Goal: Task Accomplishment & Management: Use online tool/utility

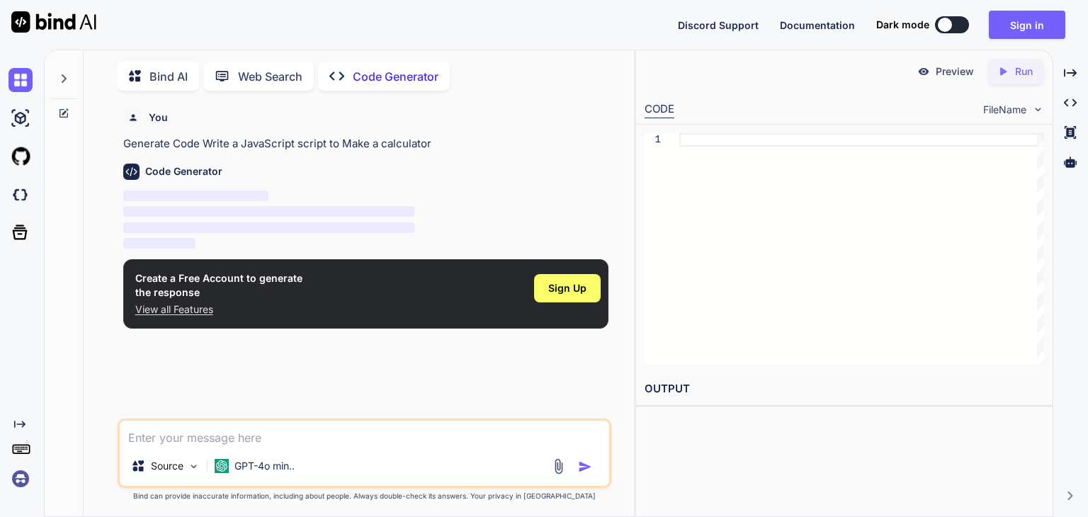
scroll to position [5, 0]
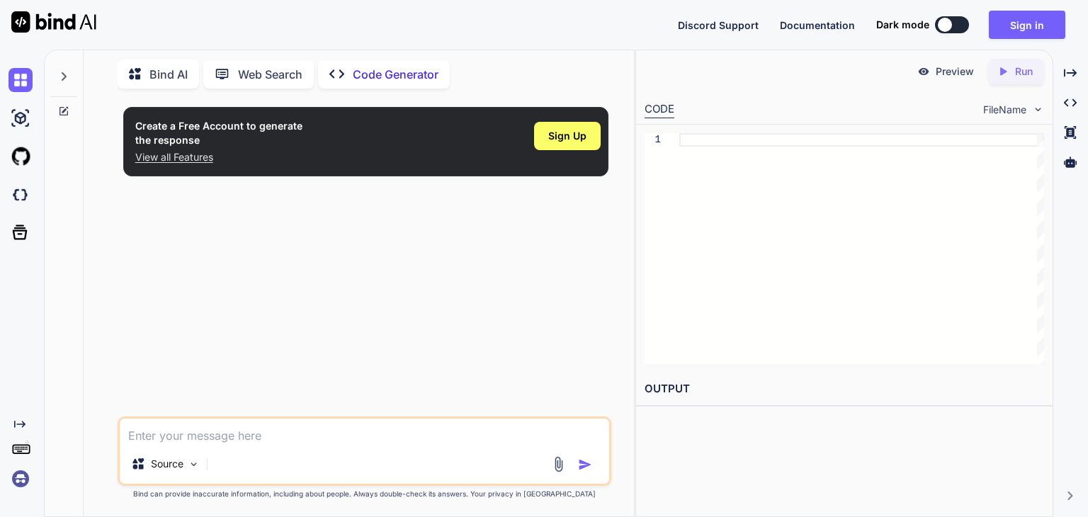
type textarea "x"
click at [231, 457] on div "Source" at bounding box center [364, 467] width 489 height 34
click at [184, 445] on div "Source" at bounding box center [364, 450] width 493 height 69
click at [158, 429] on textarea at bounding box center [364, 430] width 489 height 25
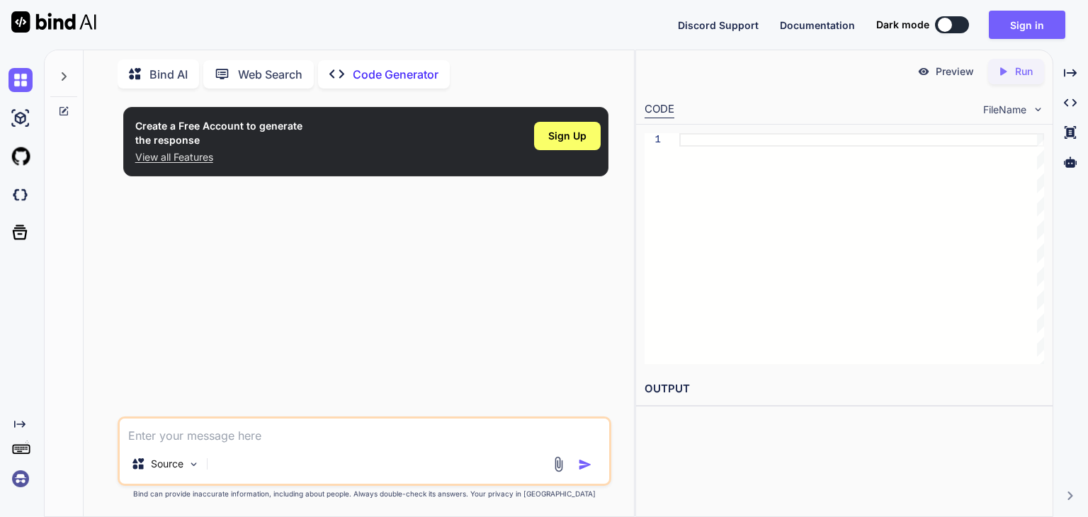
type textarea "make"
type textarea "x"
type textarea "make a"
type textarea "x"
type textarea "make a calculator"
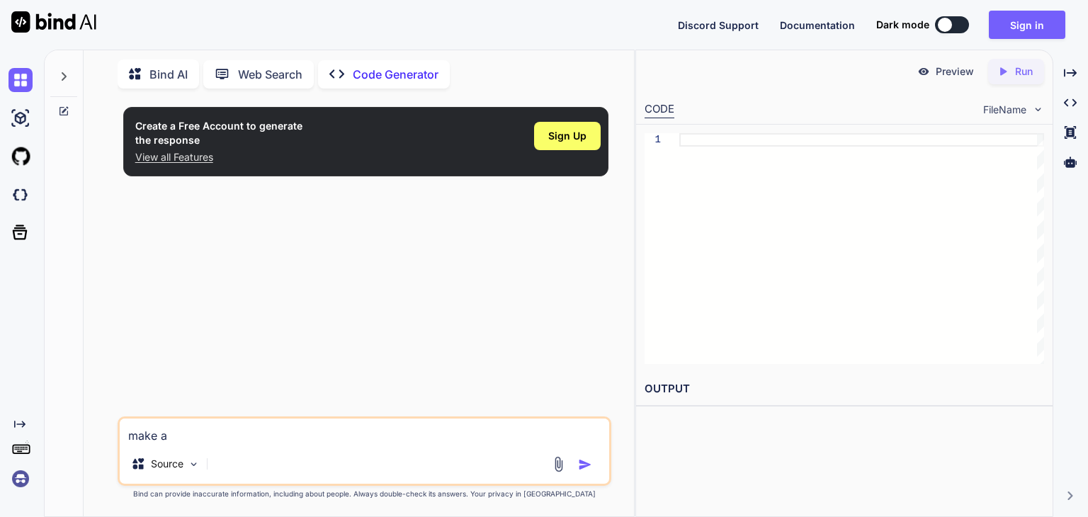
type textarea "x"
type textarea "Make a calculator"
type textarea "x"
type textarea "Make a calculator"
click at [583, 462] on img "button" at bounding box center [585, 464] width 14 height 14
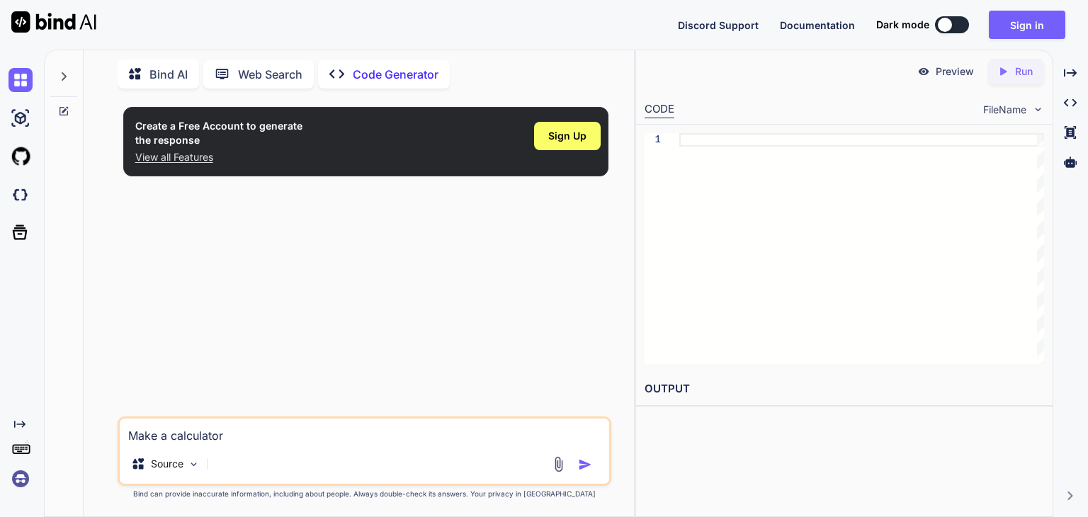
click at [583, 462] on img "button" at bounding box center [585, 464] width 14 height 14
click at [170, 156] on p "View all Features" at bounding box center [218, 157] width 167 height 14
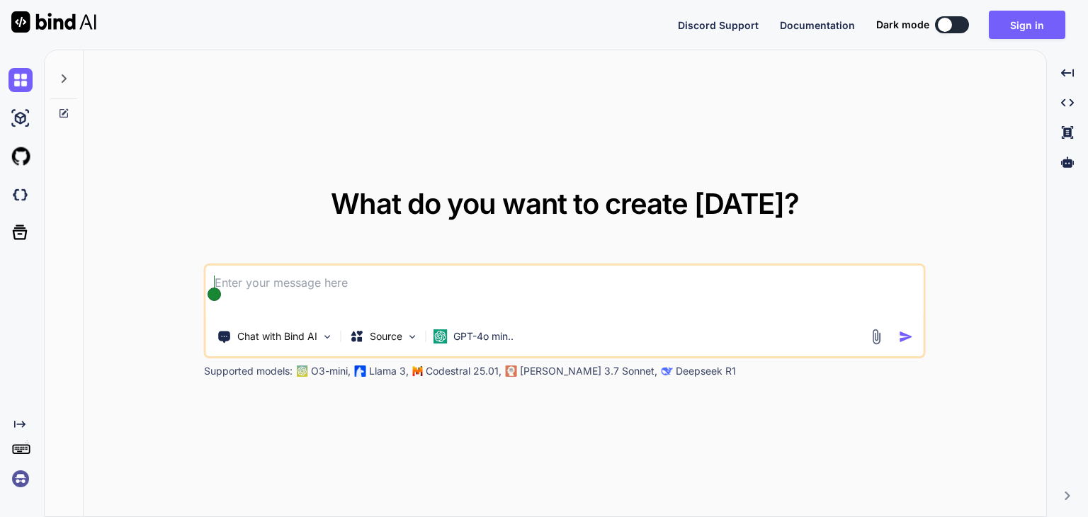
click at [241, 287] on textarea at bounding box center [564, 292] width 717 height 52
drag, startPoint x: 241, startPoint y: 287, endPoint x: 230, endPoint y: 279, distance: 13.2
click at [230, 279] on textarea at bounding box center [564, 292] width 717 height 52
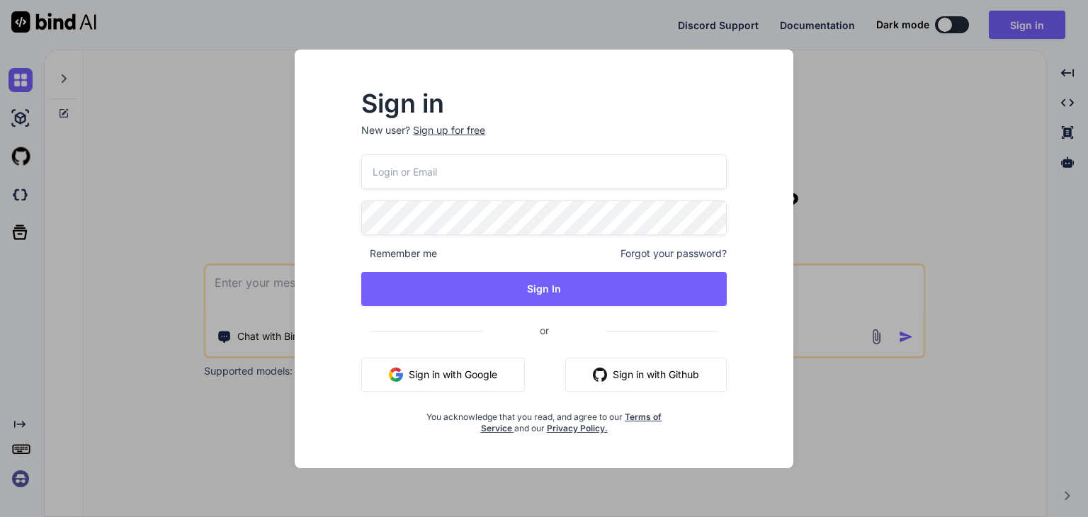
click at [448, 375] on button "Sign in with Google" at bounding box center [443, 375] width 164 height 34
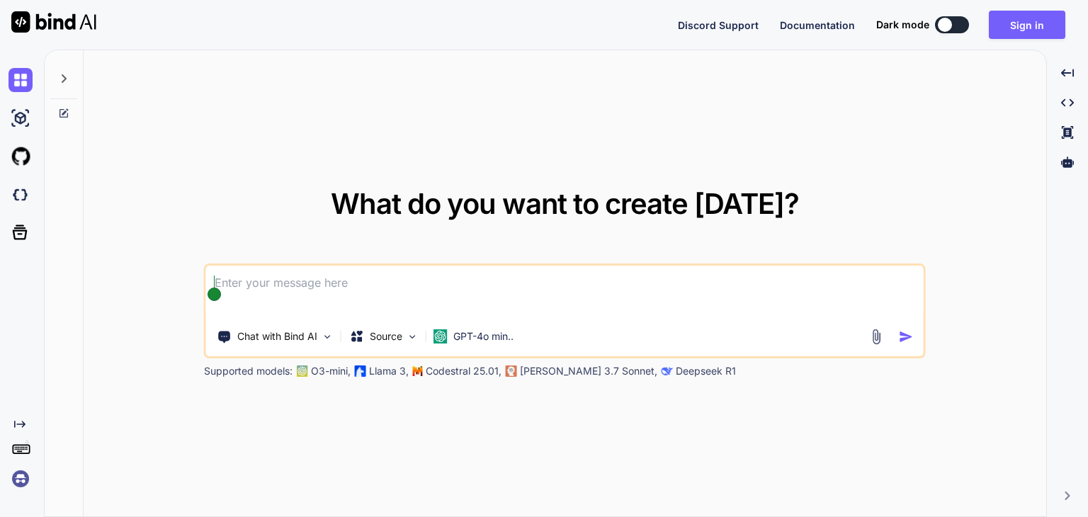
click at [312, 288] on textarea at bounding box center [564, 292] width 717 height 52
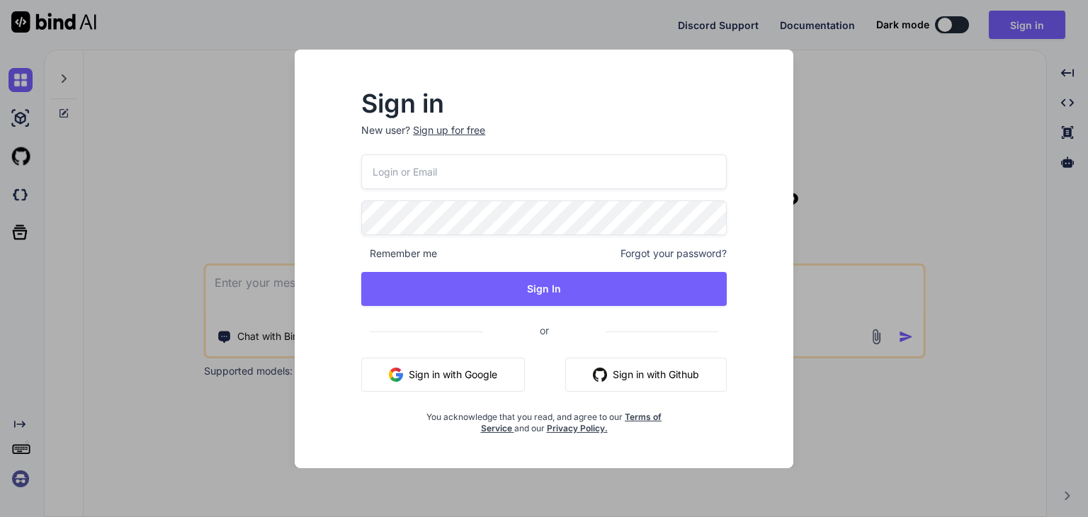
click at [460, 364] on button "Sign in with Google" at bounding box center [443, 375] width 164 height 34
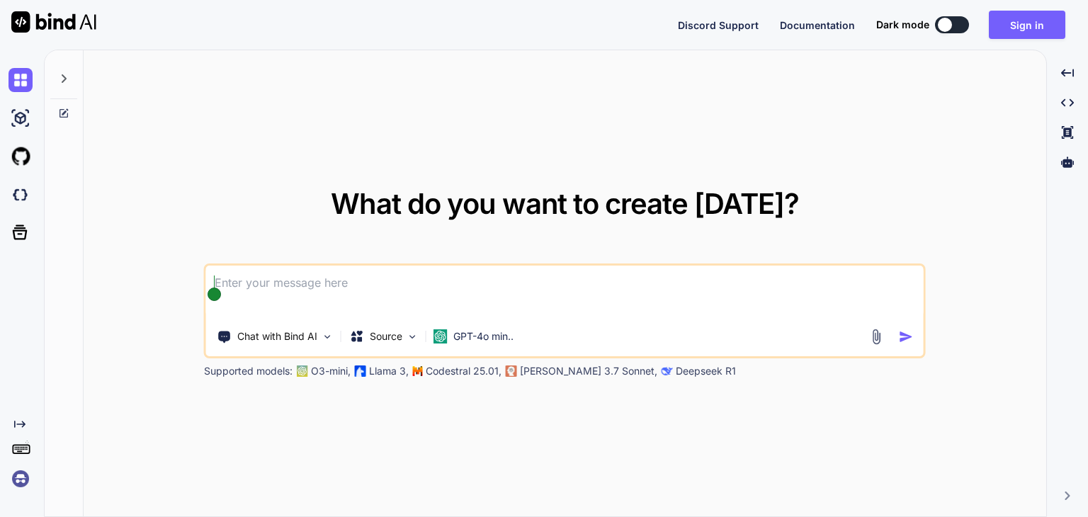
click at [303, 281] on textarea at bounding box center [564, 292] width 717 height 52
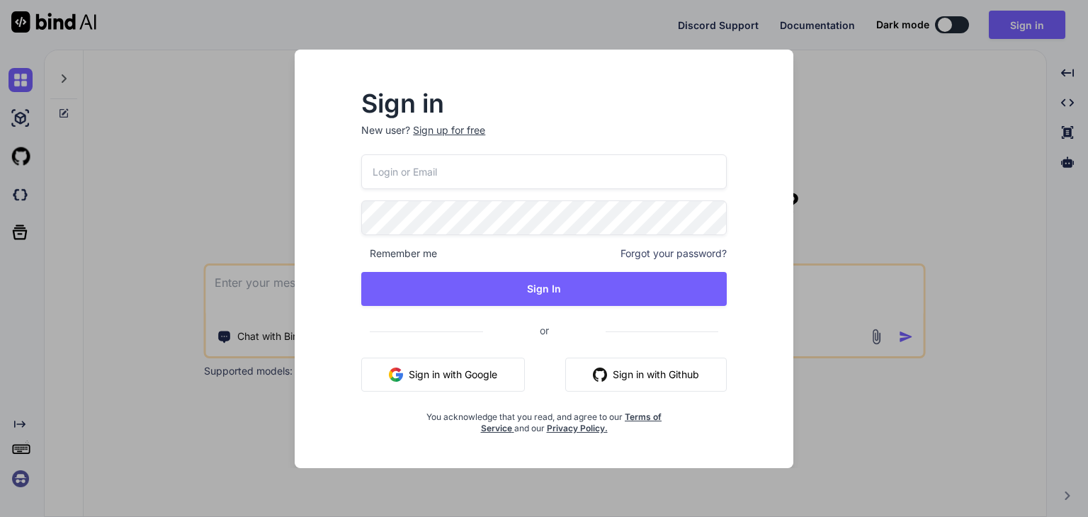
click at [380, 128] on p "New user? Sign up for free" at bounding box center [543, 138] width 365 height 31
click at [394, 126] on p "New user? Sign up for free" at bounding box center [543, 138] width 365 height 31
click at [428, 129] on div "Sign up for free" at bounding box center [449, 130] width 72 height 14
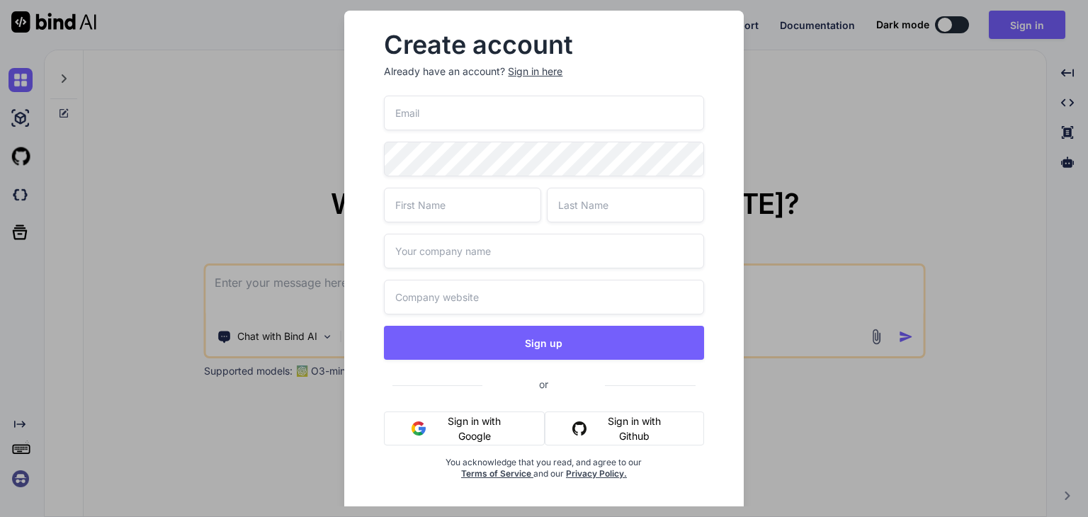
click at [412, 117] on input "email" at bounding box center [543, 113] width 319 height 35
type input "[EMAIL_ADDRESS][DOMAIN_NAME]"
type input "[PERSON_NAME]"
click at [454, 252] on input "text" at bounding box center [543, 251] width 319 height 35
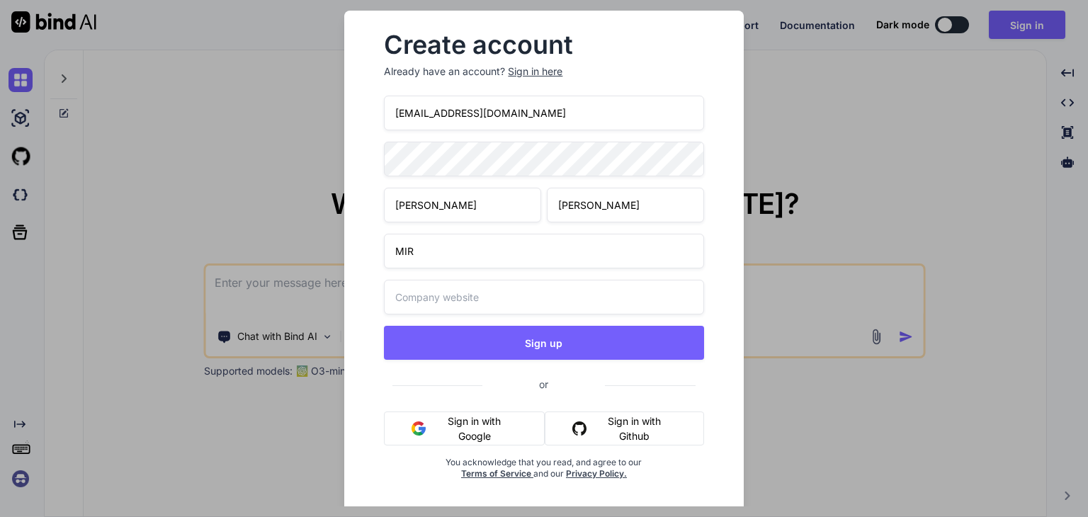
type input "MIR"
click at [460, 293] on input "text" at bounding box center [543, 297] width 319 height 35
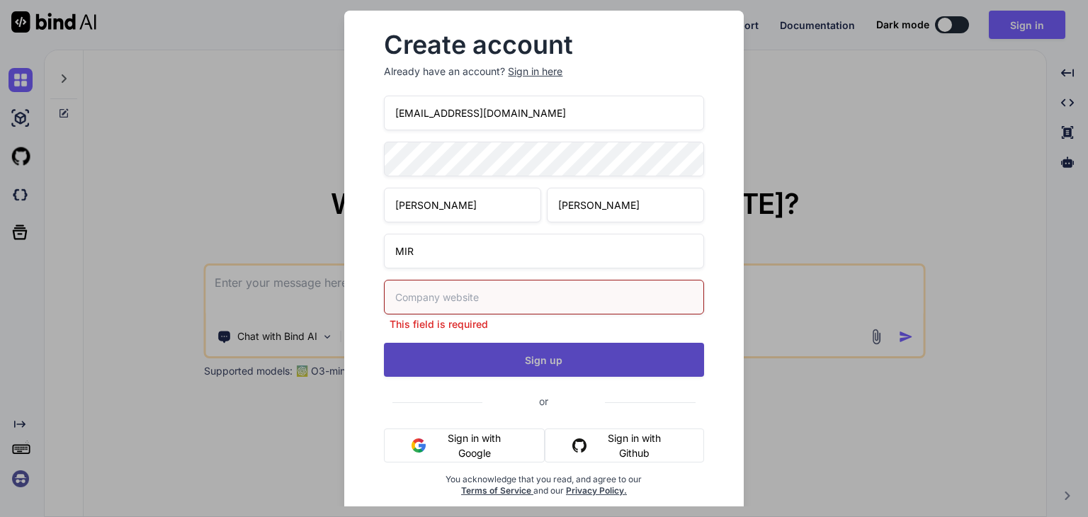
click at [555, 341] on div "[EMAIL_ADDRESS][DOMAIN_NAME] [PERSON_NAME] MIR This field is required Sign up o…" at bounding box center [543, 313] width 319 height 435
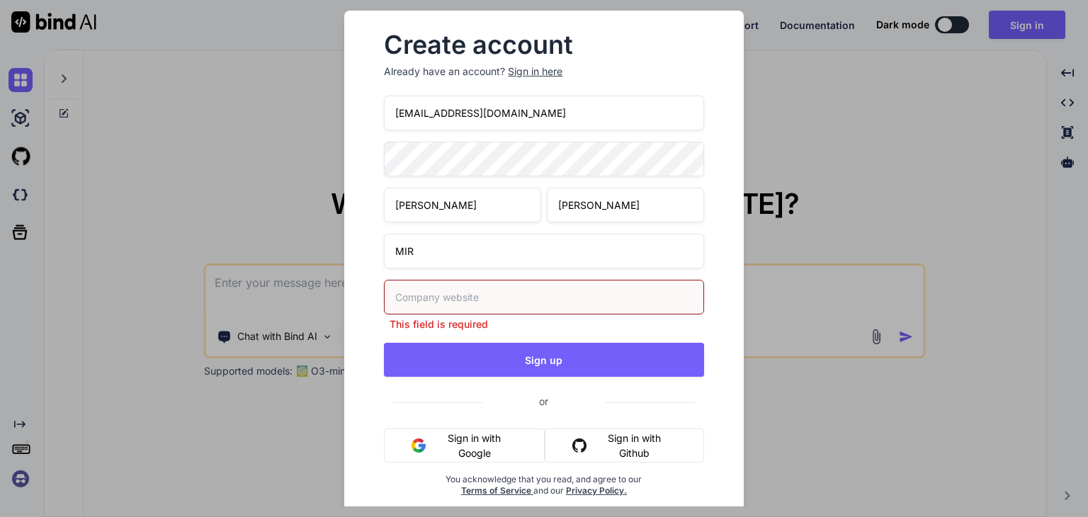
click at [473, 290] on input "text" at bounding box center [543, 297] width 319 height 35
type input "m"
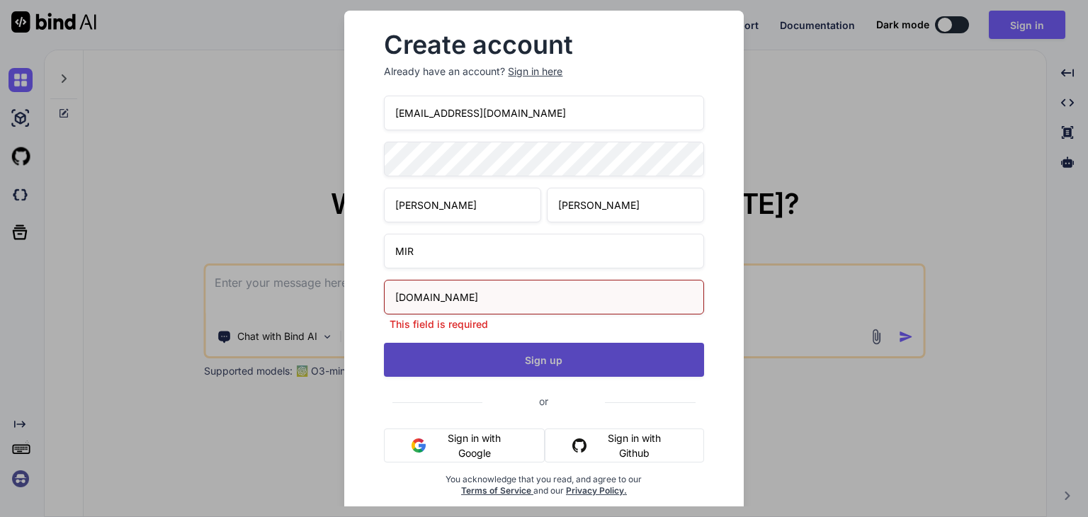
type input "[DOMAIN_NAME]"
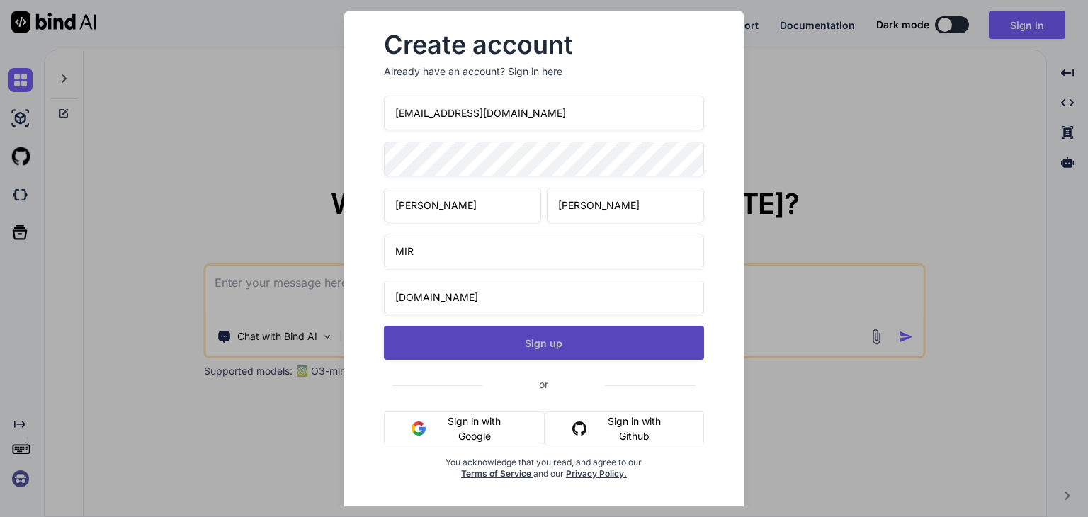
click at [509, 357] on button "Sign up" at bounding box center [543, 343] width 319 height 34
click at [538, 346] on button "Sign up" at bounding box center [543, 343] width 319 height 34
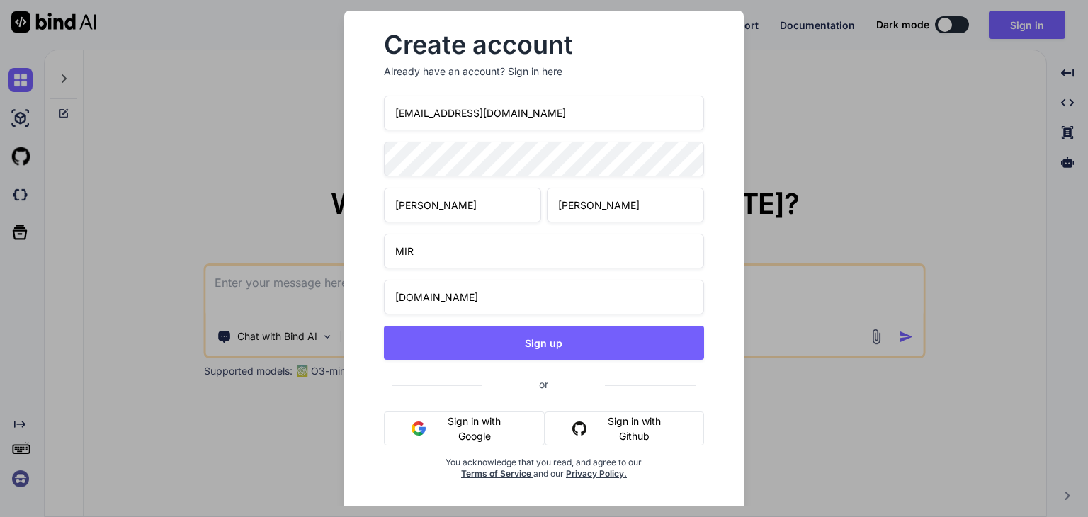
click at [770, 106] on div "Create account Already have an account? Sign in here [EMAIL_ADDRESS][DOMAIN_NAM…" at bounding box center [544, 258] width 1088 height 517
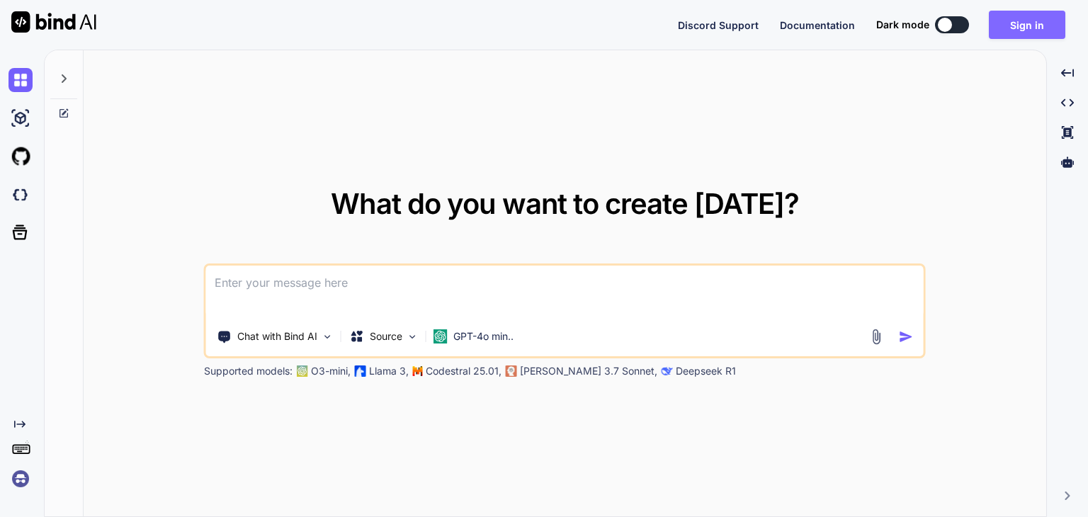
click at [1039, 23] on button "Sign in" at bounding box center [1026, 25] width 76 height 28
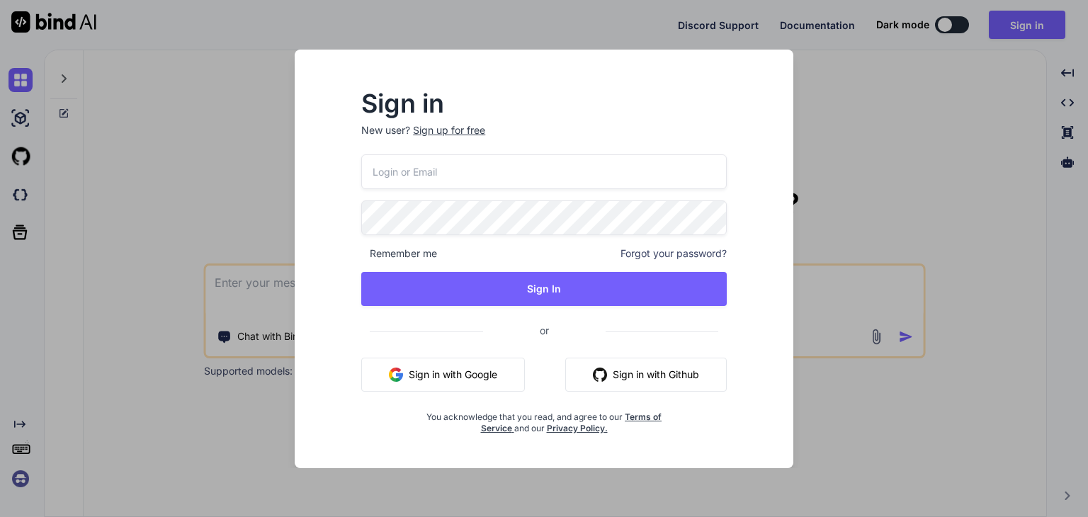
click at [447, 370] on button "Sign in with Google" at bounding box center [443, 375] width 164 height 34
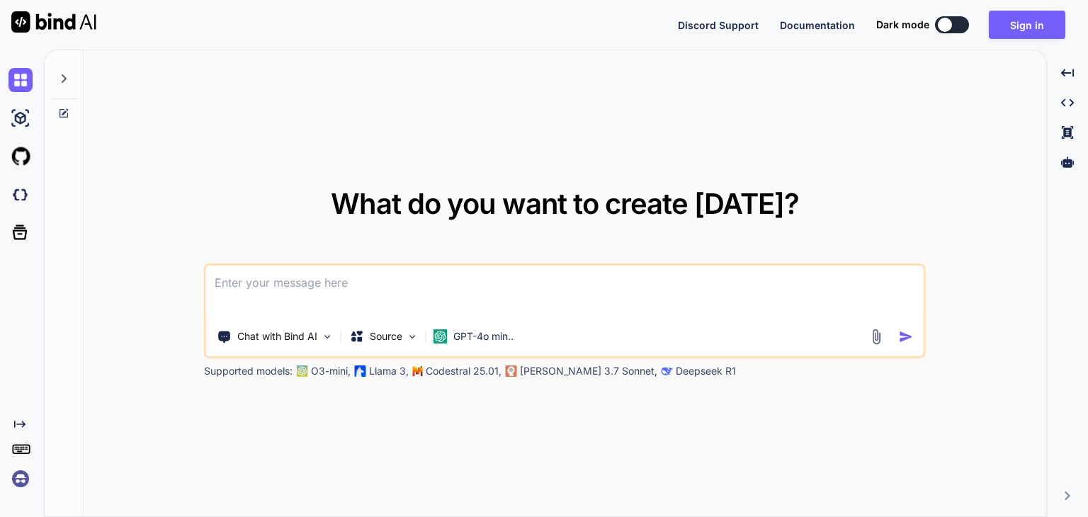
click at [951, 22] on div at bounding box center [944, 25] width 14 height 14
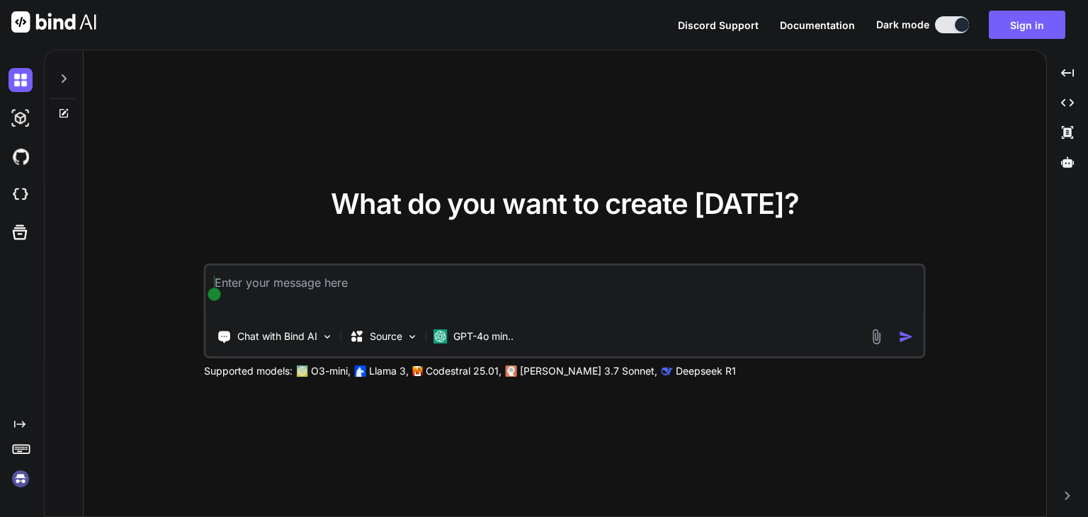
click at [390, 276] on textarea at bounding box center [564, 292] width 717 height 52
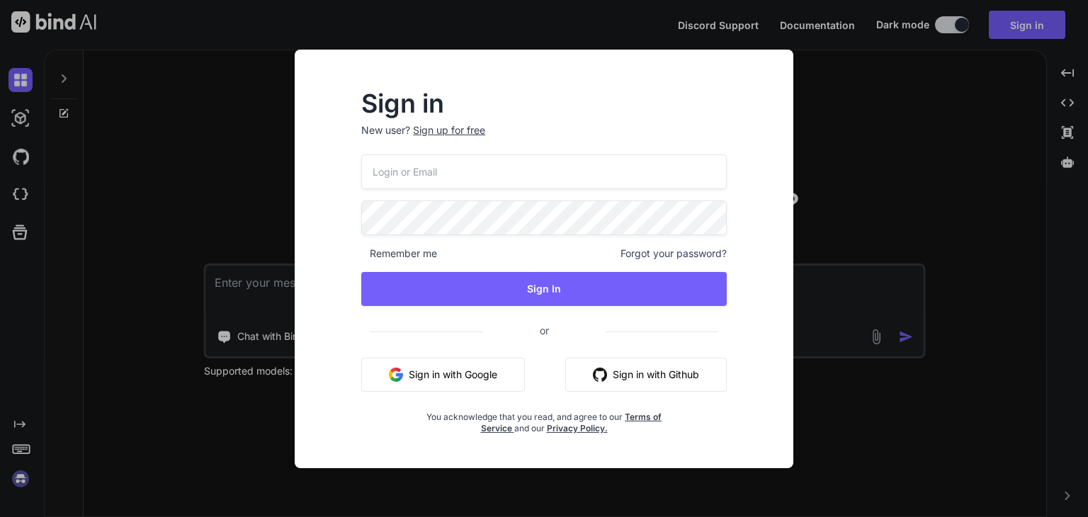
click at [246, 129] on div "Sign in New user? Sign up for free Remember me Forgot your password? Sign In or…" at bounding box center [544, 258] width 1088 height 517
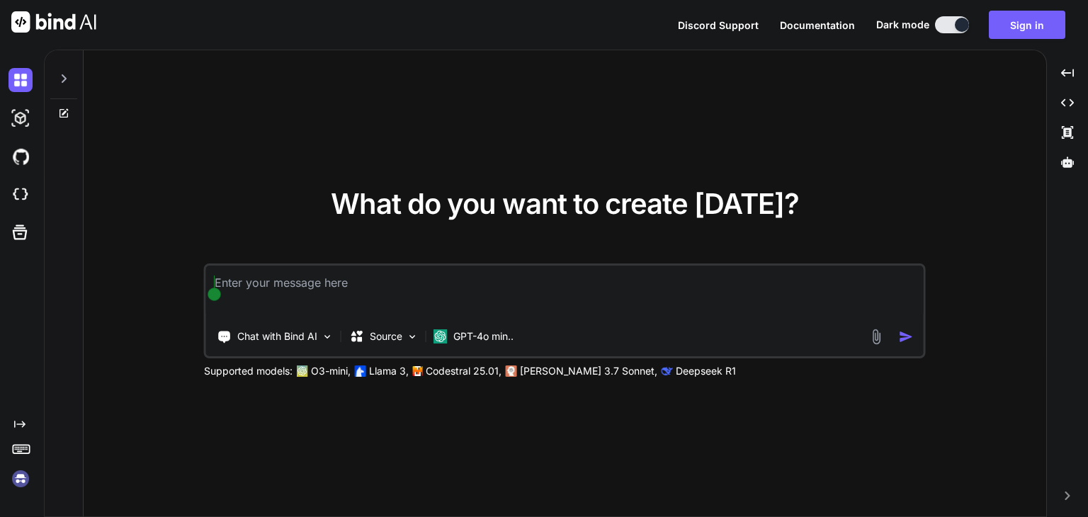
click at [423, 282] on textarea at bounding box center [564, 292] width 717 height 52
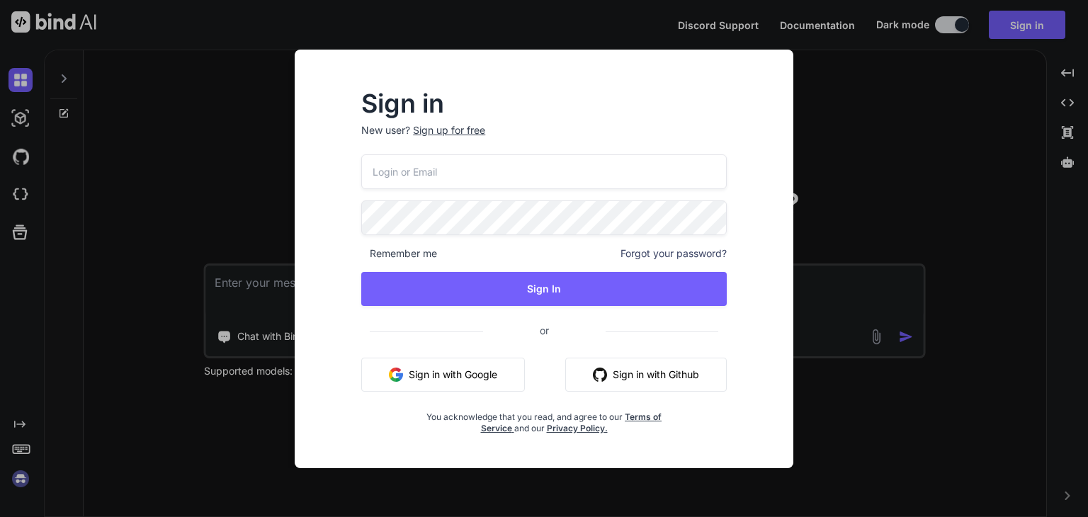
click at [957, 154] on div "Sign in New user? Sign up for free Remember me Forgot your password? Sign In or…" at bounding box center [544, 258] width 1088 height 517
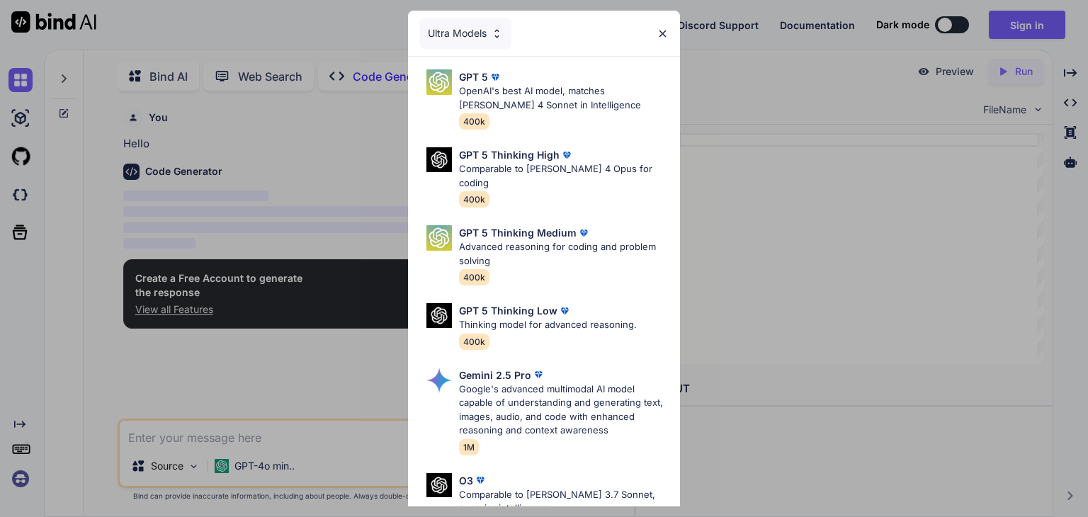
scroll to position [5, 0]
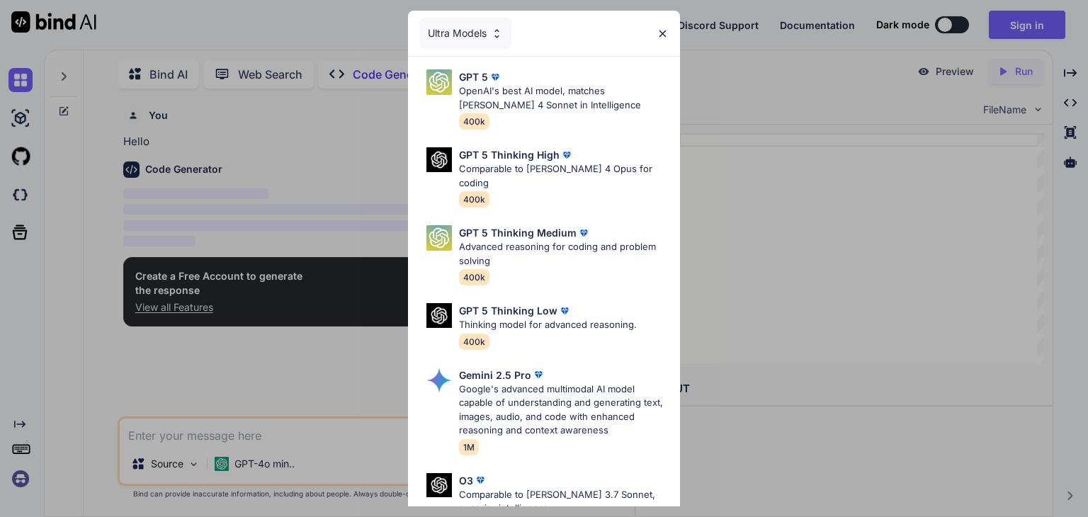
click at [329, 139] on div "Ultra Models GPT 5 OpenAI's best AI model, matches Claude 4 Sonnet in Intellige…" at bounding box center [544, 258] width 1088 height 517
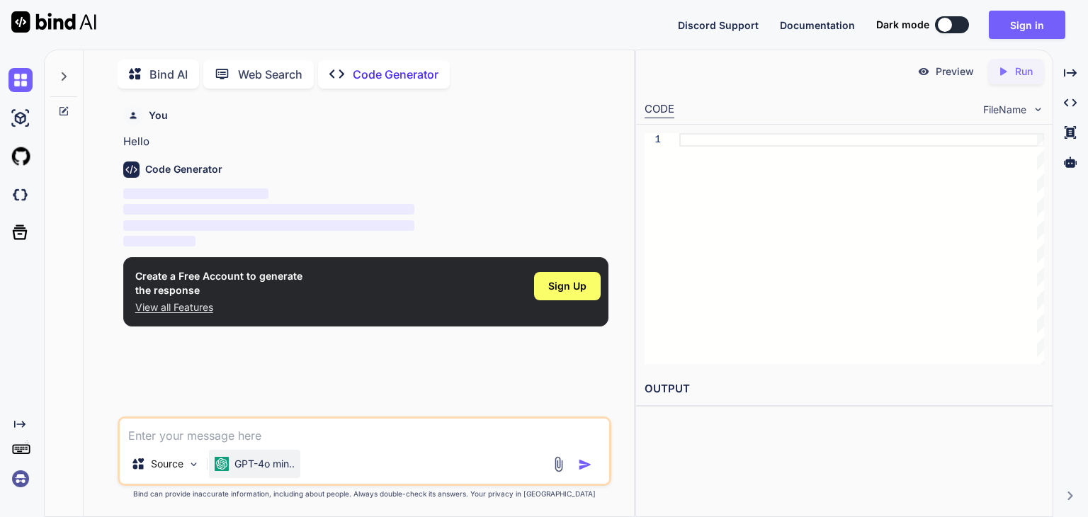
click at [267, 466] on p "GPT-4o min.." at bounding box center [264, 464] width 60 height 14
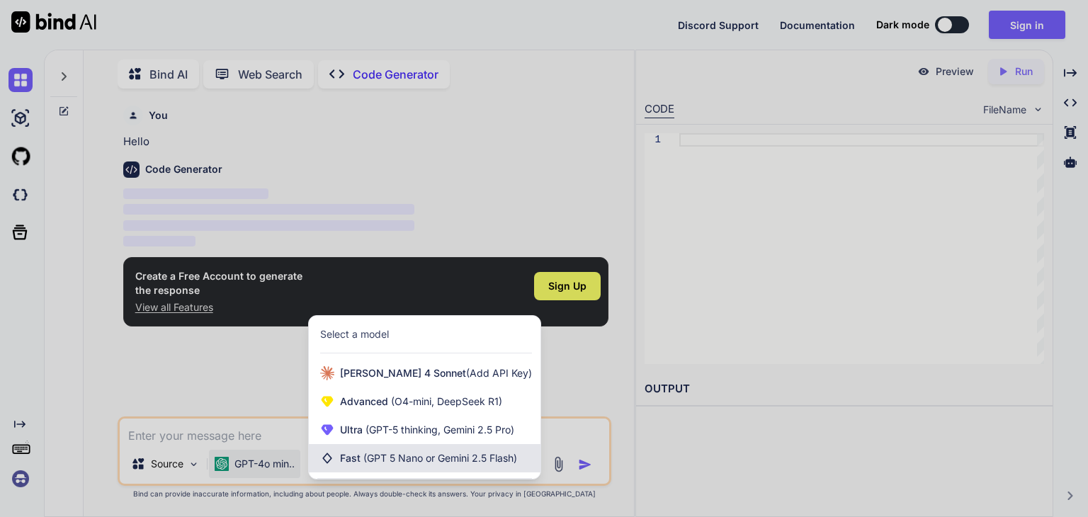
click at [380, 468] on div "Fast (GPT 5 Nano or Gemini 2.5 Flash)" at bounding box center [425, 458] width 232 height 28
type textarea "x"
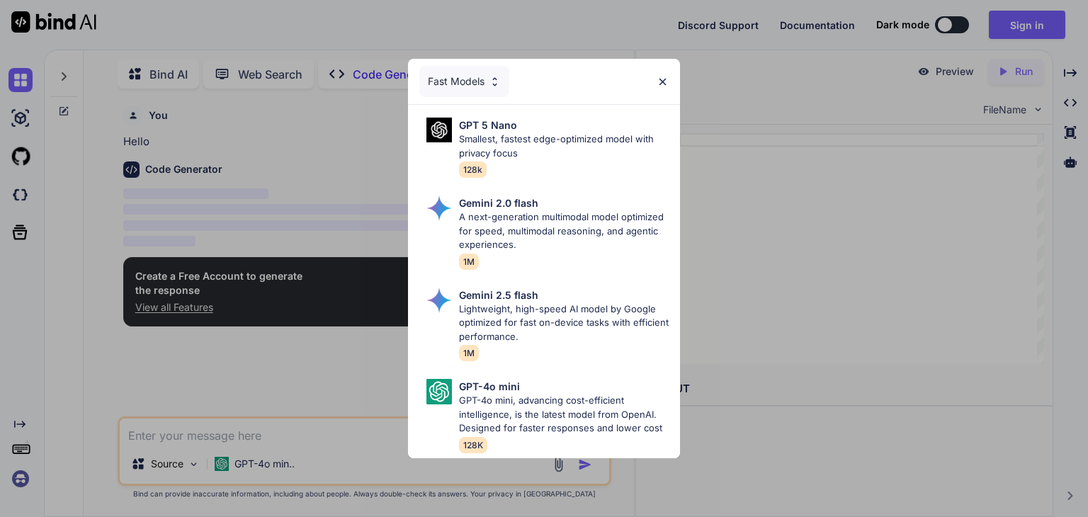
click at [350, 281] on div "Fast Models GPT 5 Nano Smallest, fastest edge-optimized model with privacy focu…" at bounding box center [544, 258] width 1088 height 517
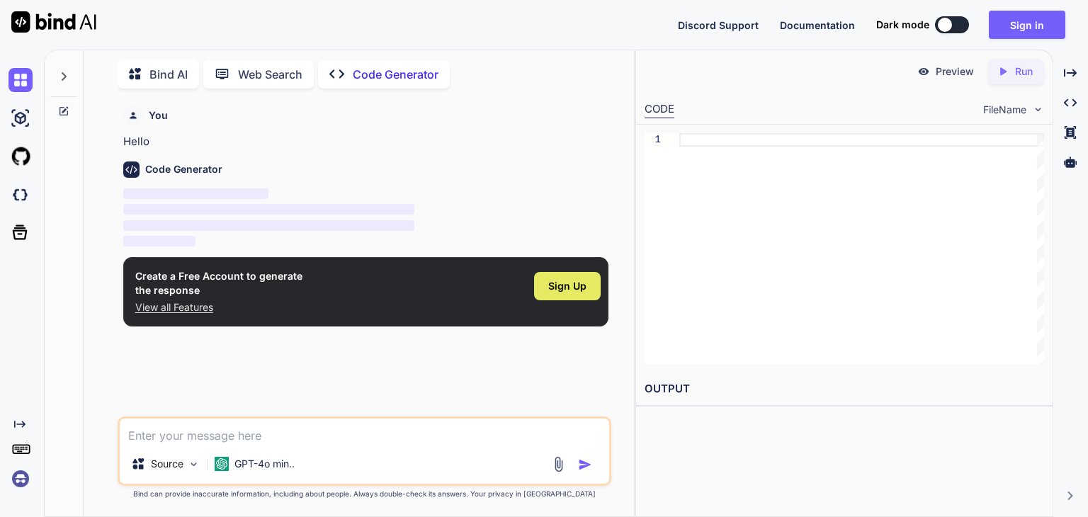
click at [575, 288] on span "Sign Up" at bounding box center [567, 286] width 38 height 14
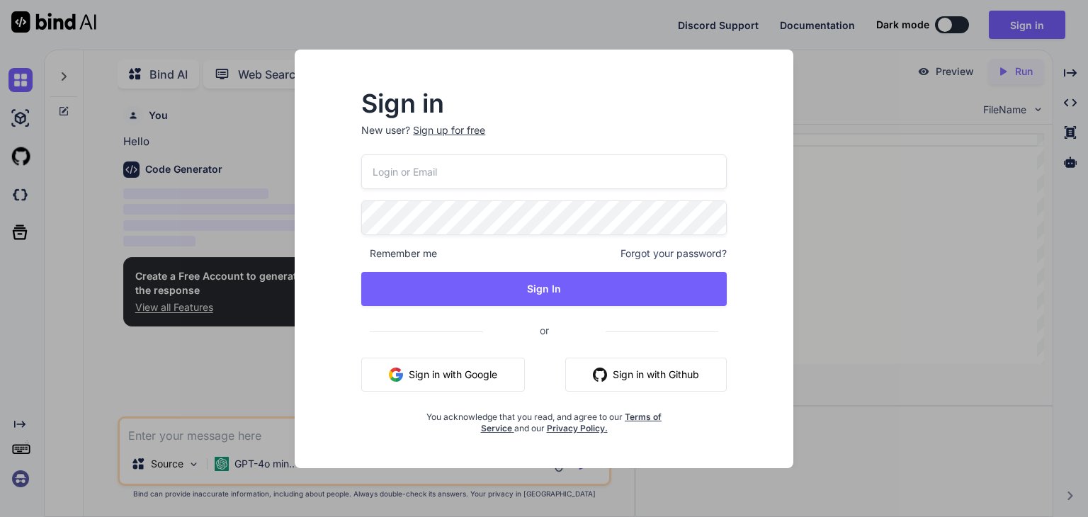
click at [455, 372] on button "Sign in with Google" at bounding box center [443, 375] width 164 height 34
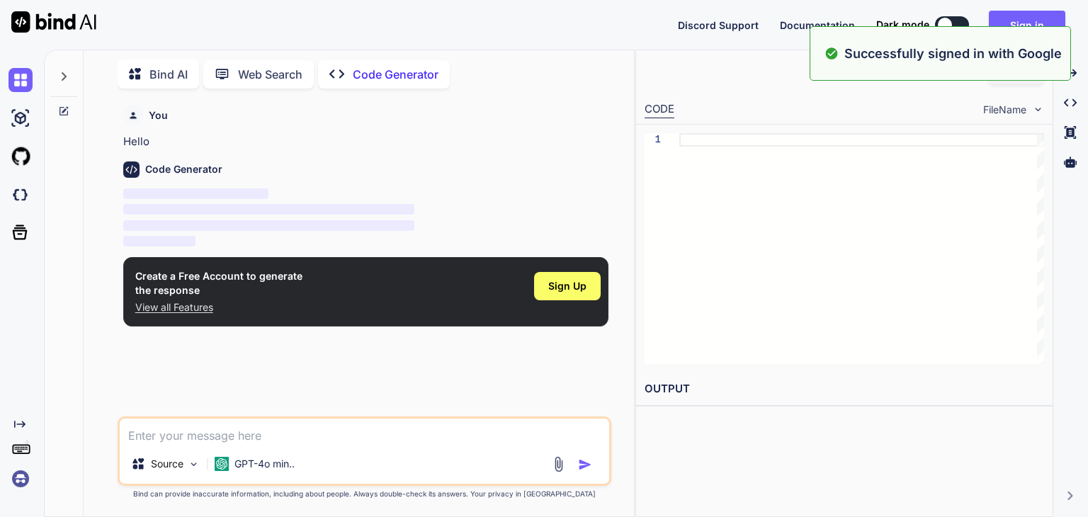
click at [246, 440] on textarea at bounding box center [364, 430] width 489 height 25
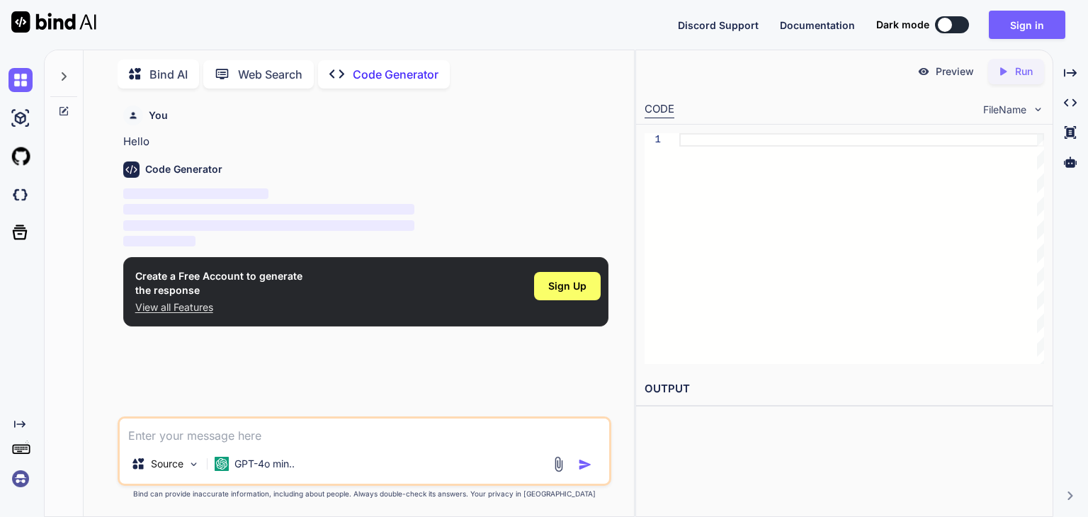
type textarea "k"
type textarea "x"
type textarea "kg"
type textarea "x"
type textarea "kgk"
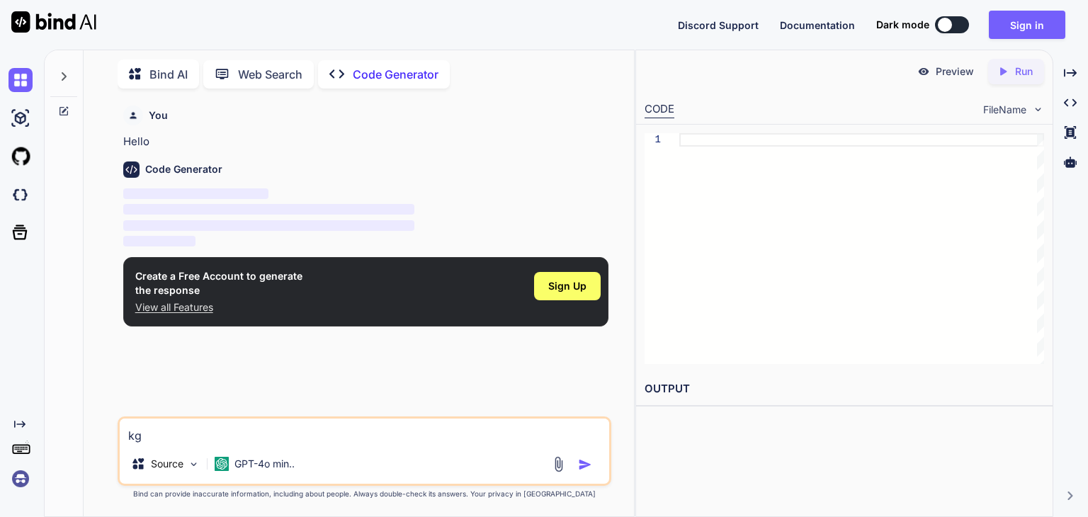
type textarea "x"
type textarea "kg"
type textarea "x"
type textarea "k"
type textarea "x"
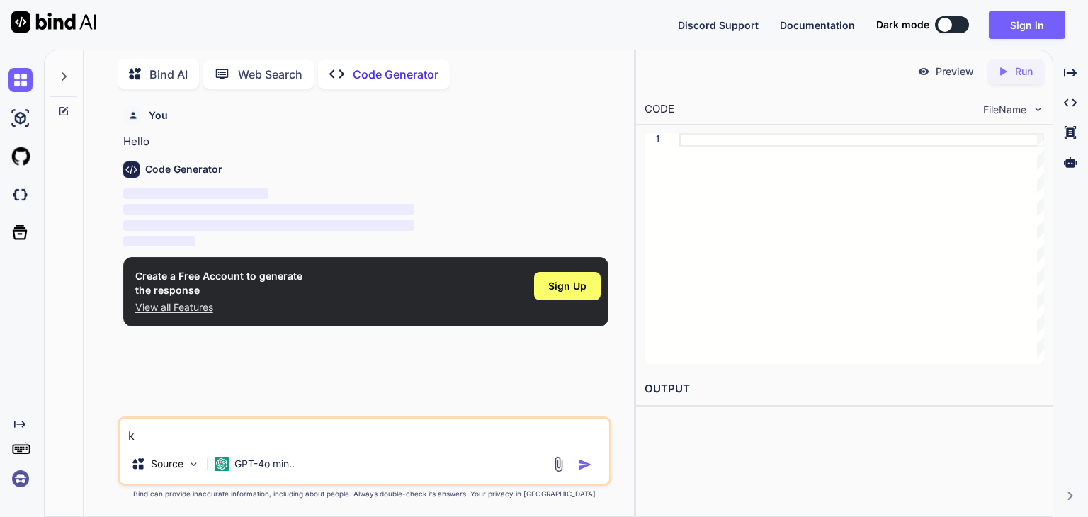
type textarea "x"
click at [1005, 108] on span "FileName" at bounding box center [1004, 110] width 43 height 14
click at [215, 433] on textarea at bounding box center [364, 430] width 489 height 25
type textarea "m"
type textarea "x"
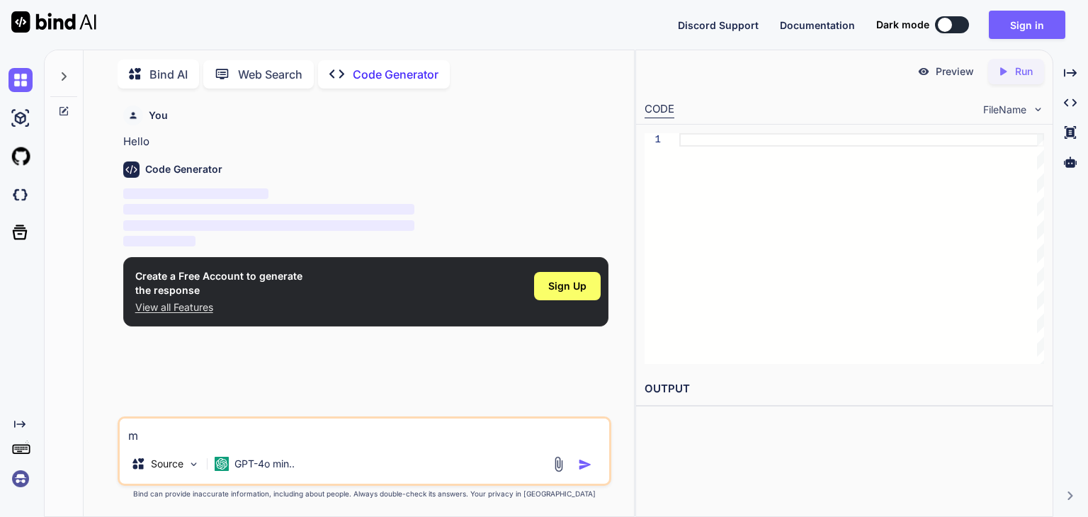
type textarea "ma"
type textarea "x"
type textarea "mac"
type textarea "x"
type textarea "mack"
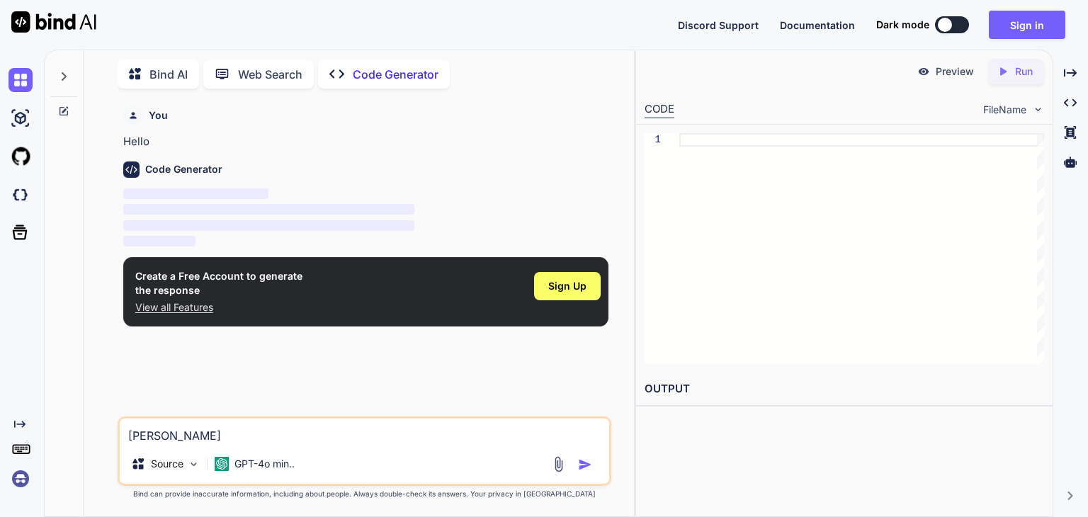
type textarea "x"
type textarea "macki"
type textarea "x"
type textarea "mackin"
type textarea "x"
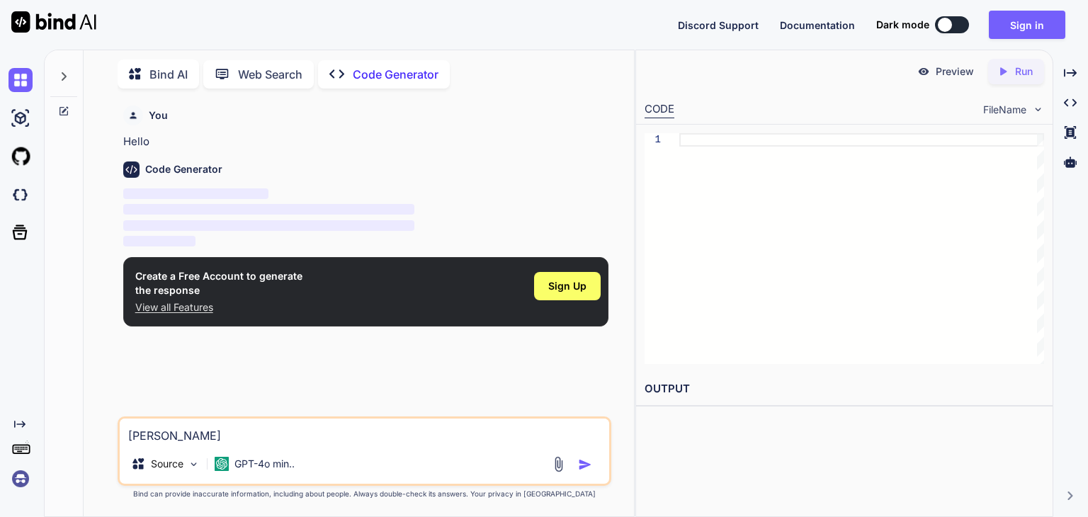
type textarea "macki"
type textarea "x"
type textarea "mack"
type textarea "x"
type textarea "mac"
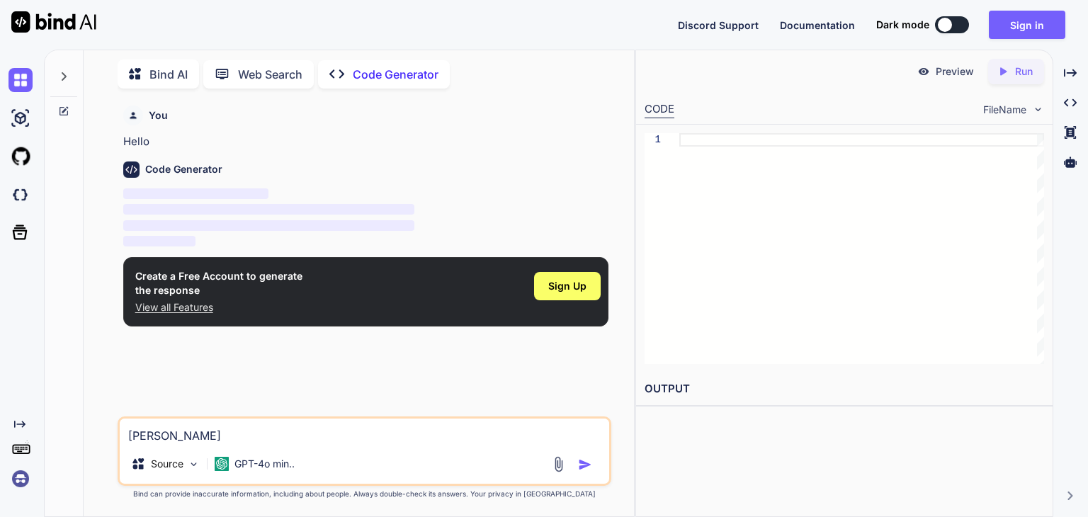
type textarea "x"
type textarea "ma"
type textarea "x"
type textarea "mak"
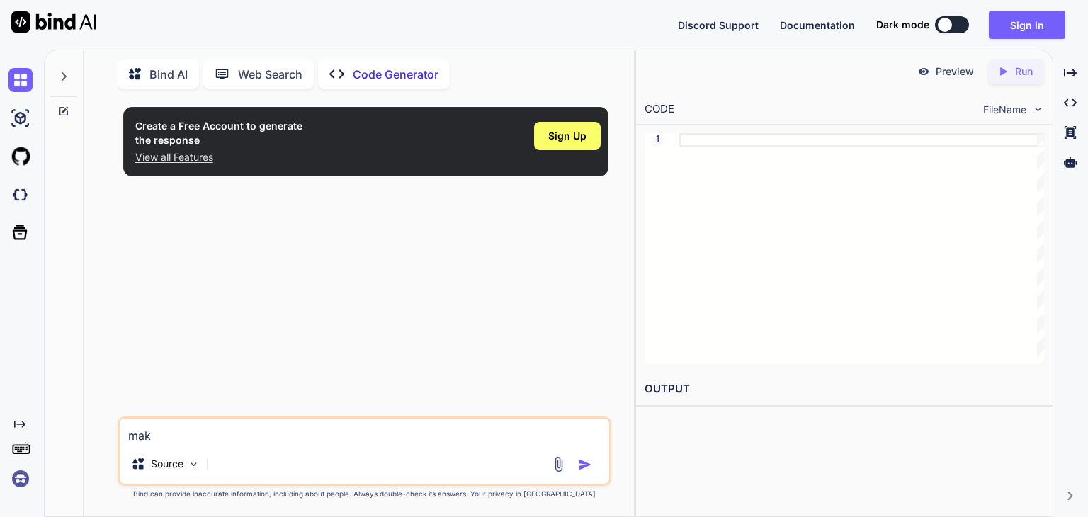
type textarea "x"
type textarea "maki"
type textarea "x"
type textarea "makin"
type textarea "x"
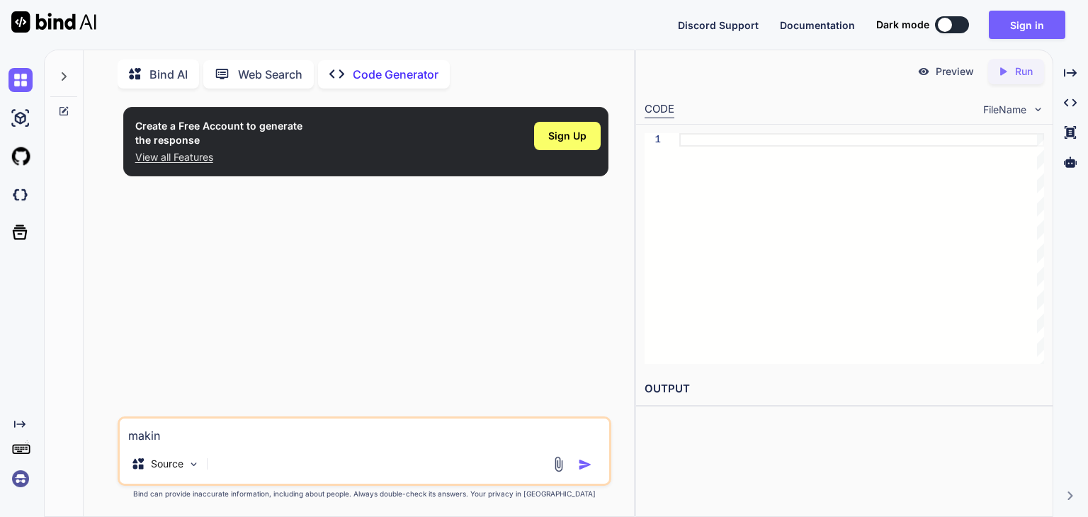
type textarea "making"
type textarea "x"
type textarea "making"
type textarea "x"
type textarea "making a"
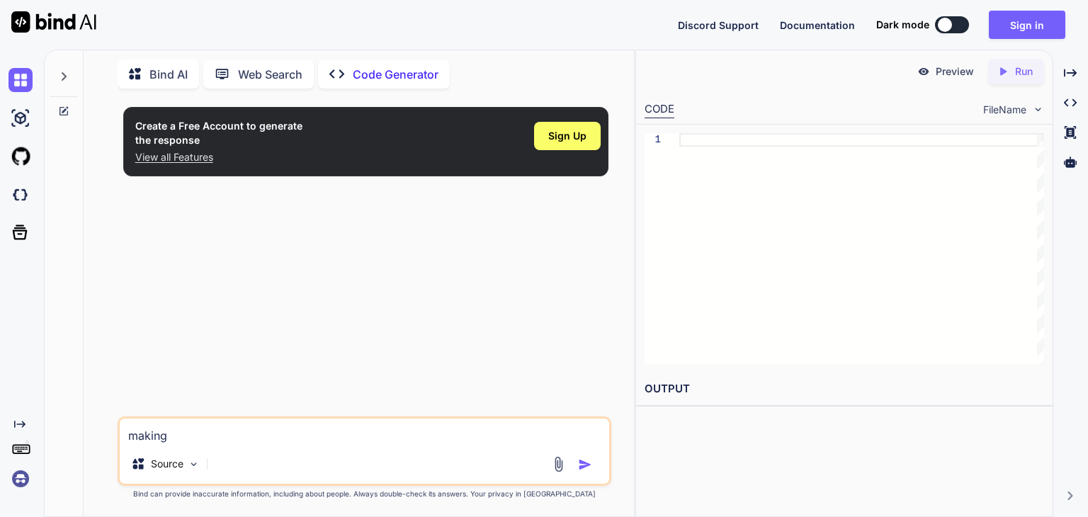
type textarea "x"
type textarea "making a"
type textarea "x"
type textarea "making a c"
type textarea "x"
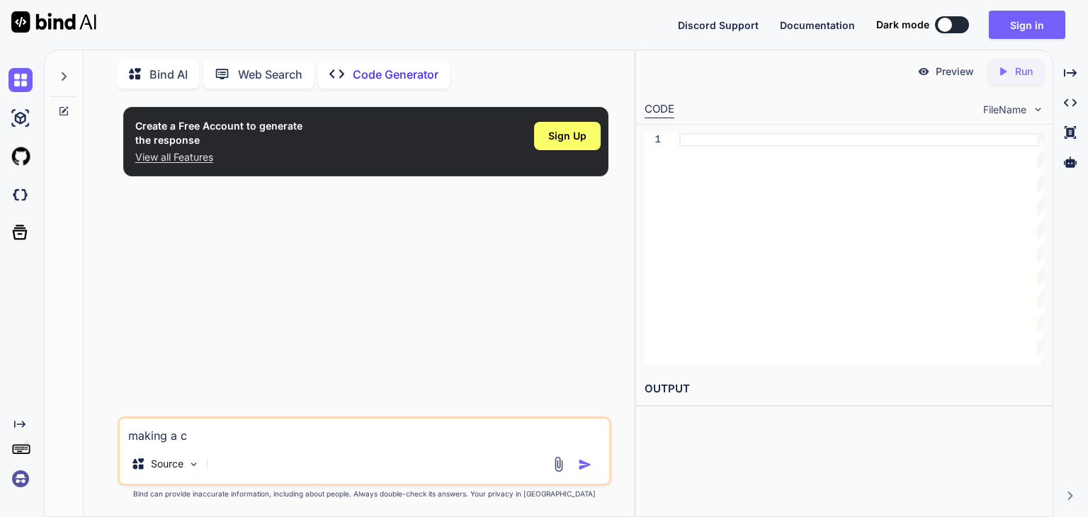
type textarea "making a ca"
type textarea "x"
type textarea "making a cal"
type textarea "x"
type textarea "making a calk"
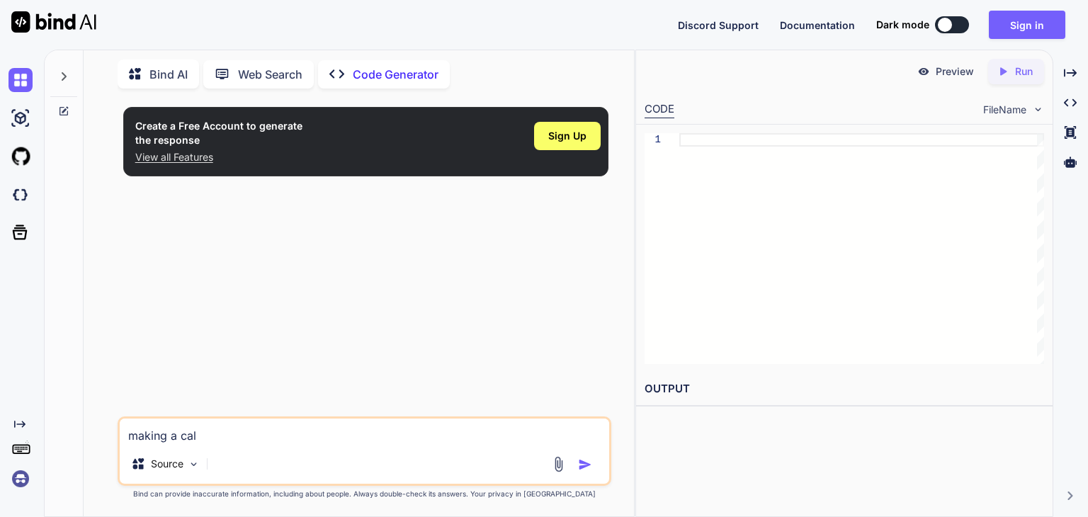
type textarea "x"
type textarea "making a calkl"
type textarea "x"
type textarea "making a calklu"
type textarea "x"
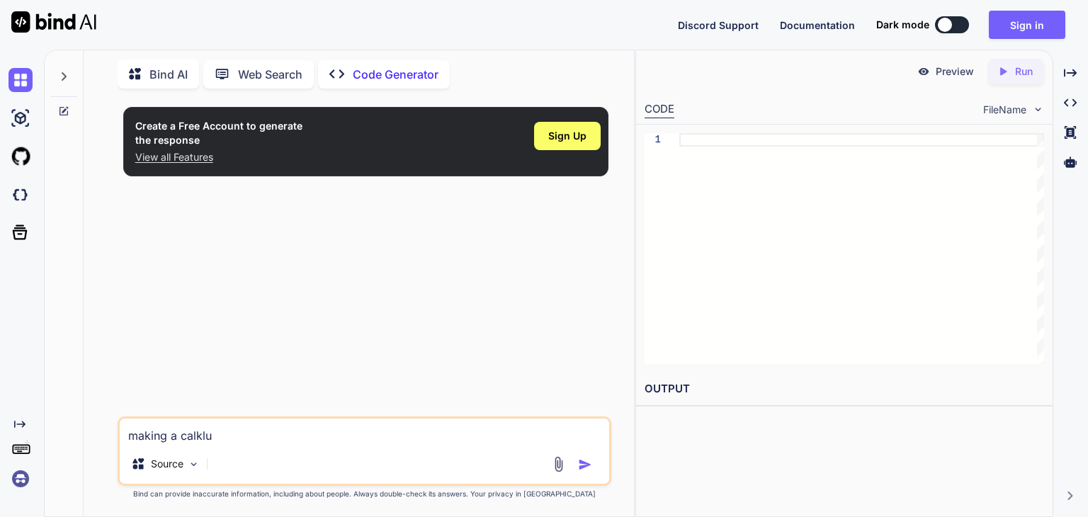
type textarea "making a calkl"
type textarea "x"
type textarea "making a calk"
type textarea "x"
type textarea "making a cal"
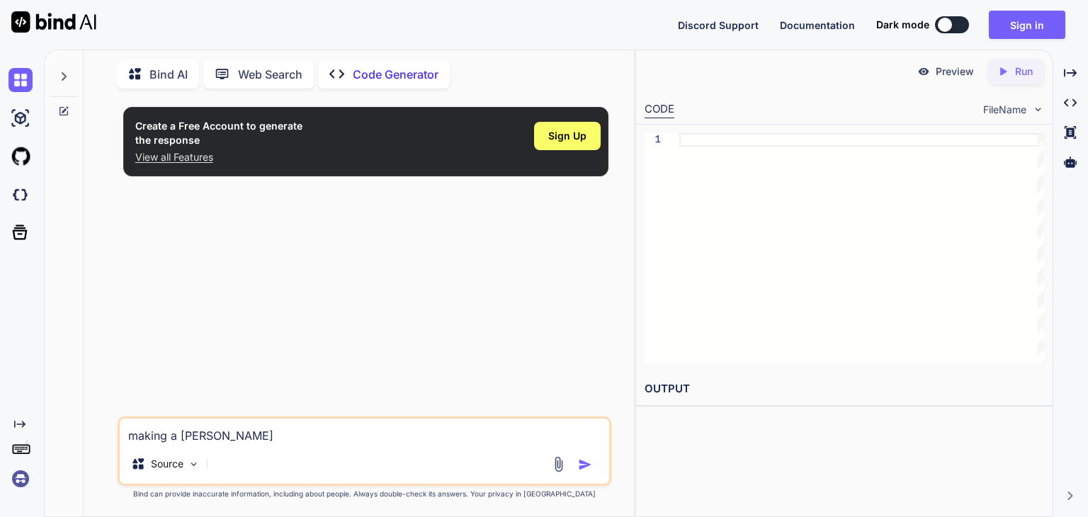
type textarea "x"
type textarea "making a ca"
type textarea "x"
type textarea "making a c"
type textarea "x"
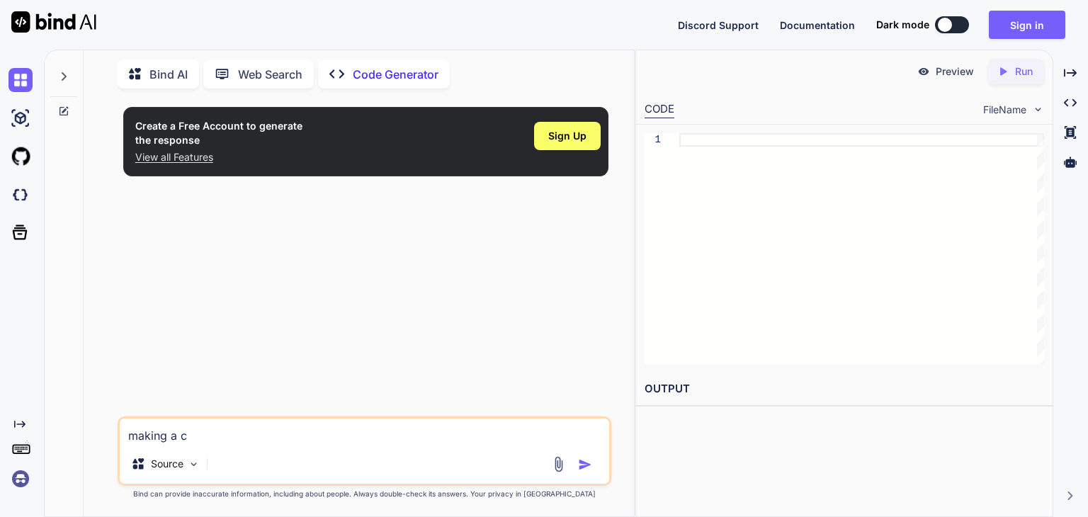
type textarea "making a ca"
type textarea "x"
type textarea "making a cal"
type textarea "x"
type textarea "making a calc"
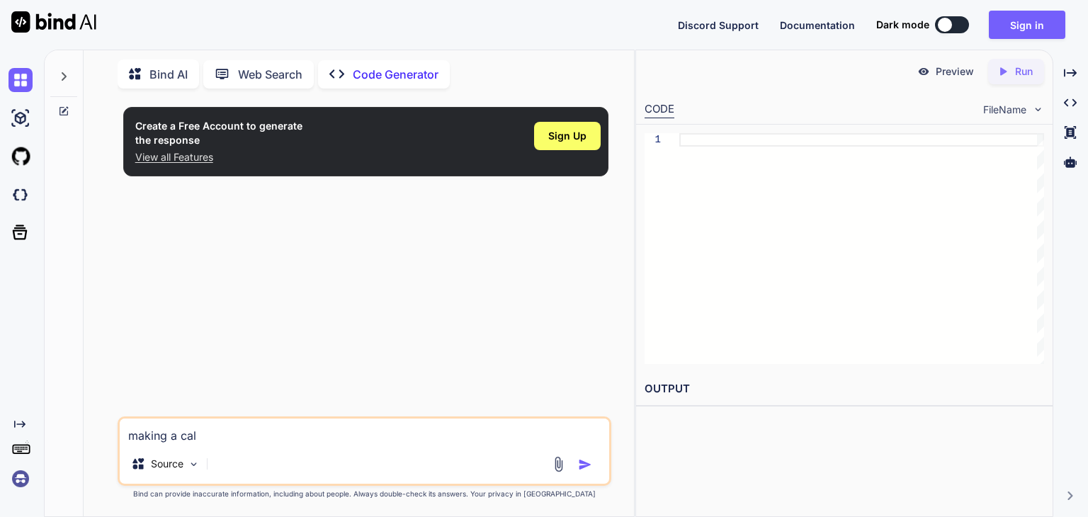
type textarea "x"
type textarea "making a calcl"
type textarea "x"
type textarea "making a calclu"
type textarea "x"
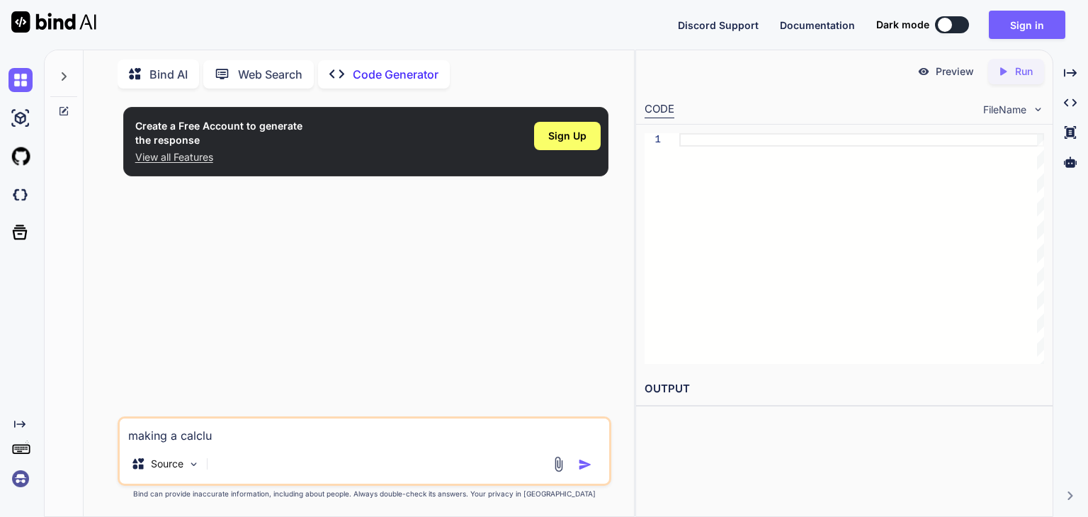
type textarea "making a calclut"
type textarea "x"
type textarea "making a calclute"
type textarea "x"
type textarea "making a calcluter"
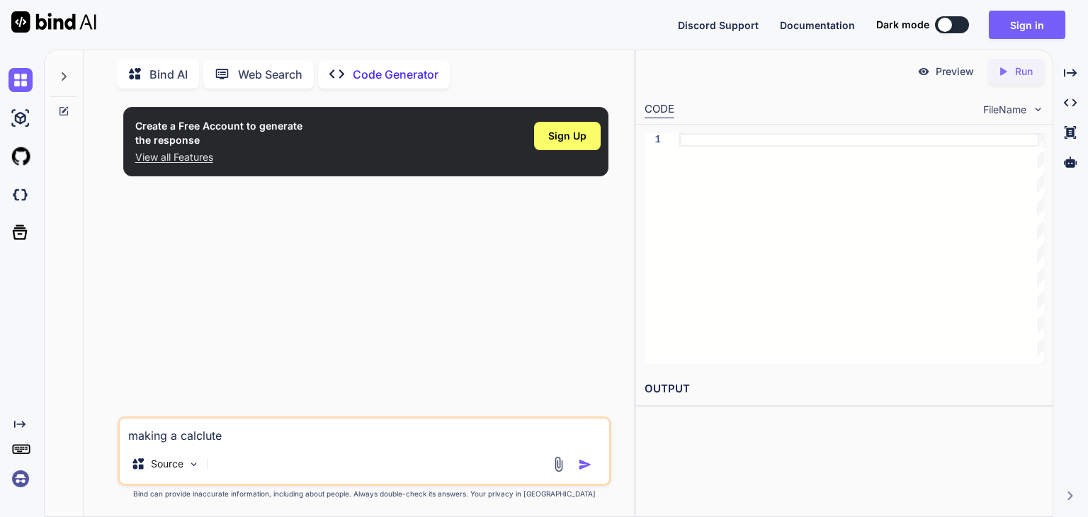
type textarea "x"
type textarea "making a calcluter"
click at [582, 462] on img "button" at bounding box center [585, 464] width 14 height 14
click at [0, 0] on icon "Please click to verify you’re human" at bounding box center [0, 0] width 0 height 0
click at [0, 0] on div "Paraphrase text" at bounding box center [0, 0] width 0 height 0
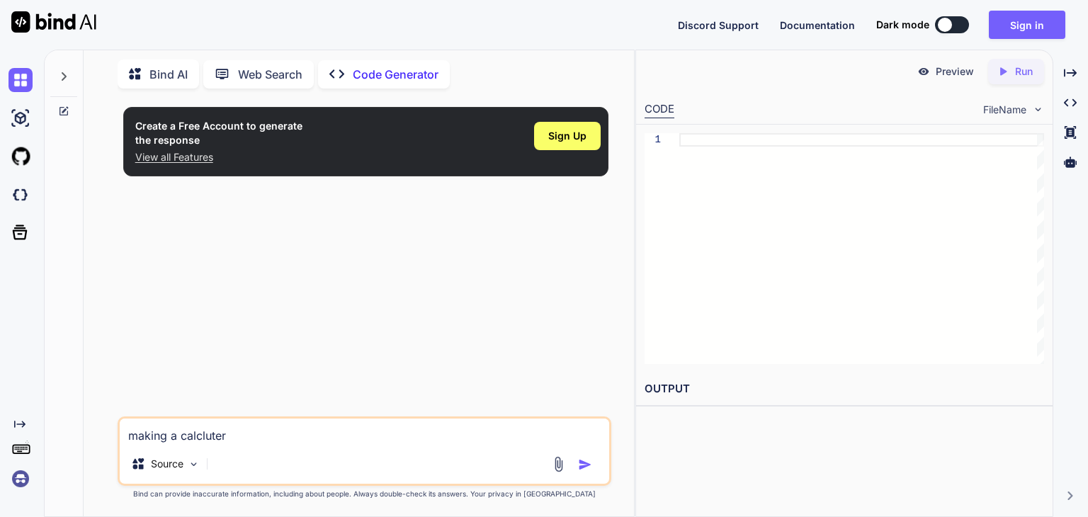
type textarea "x"
click at [0, 0] on li "Creating a Calculator" at bounding box center [0, 0] width 0 height 0
type textarea "Creating a Calculator"
type textarea "x"
type textarea "Creating a Calculator"
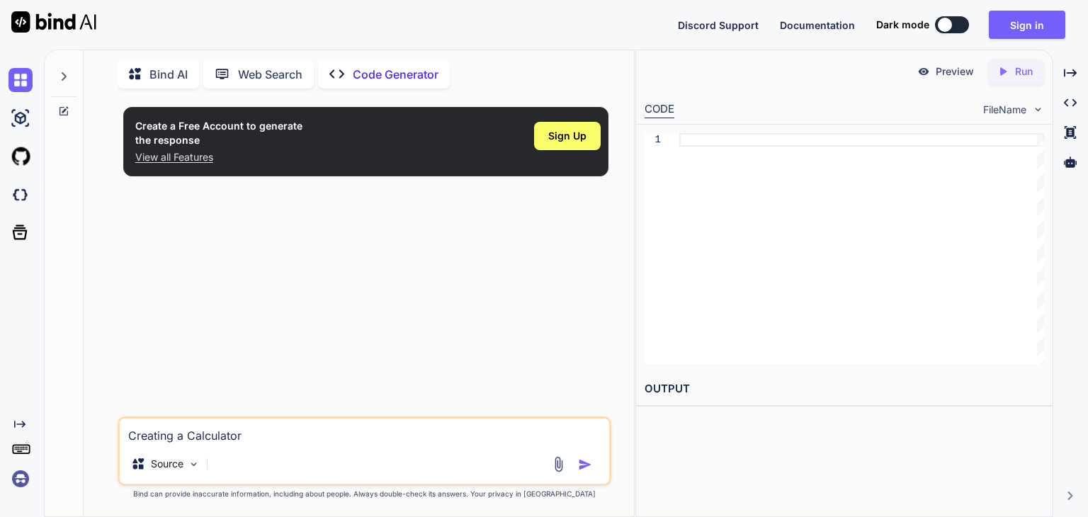
click at [588, 464] on img "button" at bounding box center [585, 464] width 14 height 14
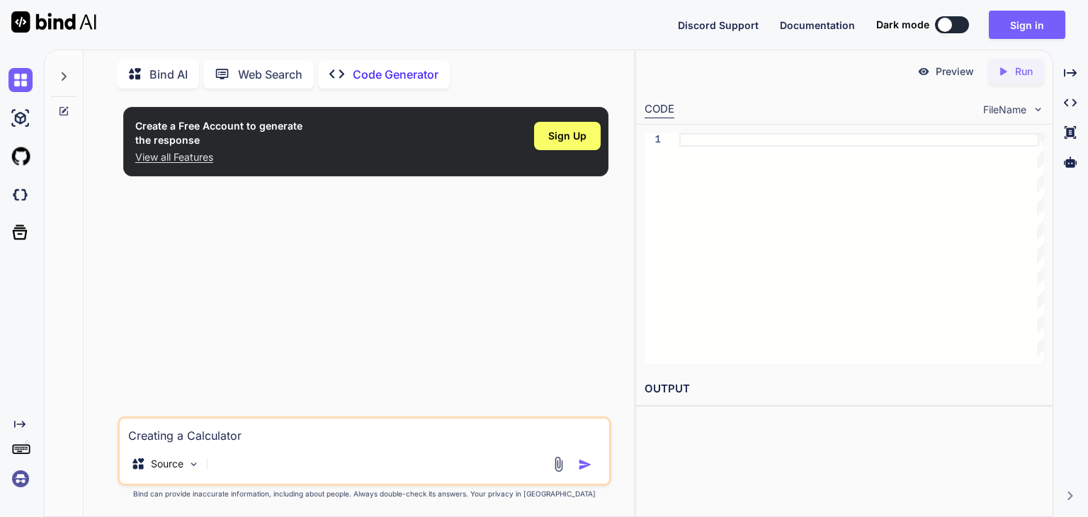
click at [588, 464] on img "button" at bounding box center [585, 464] width 14 height 14
click at [173, 151] on p "View all Features" at bounding box center [218, 157] width 167 height 14
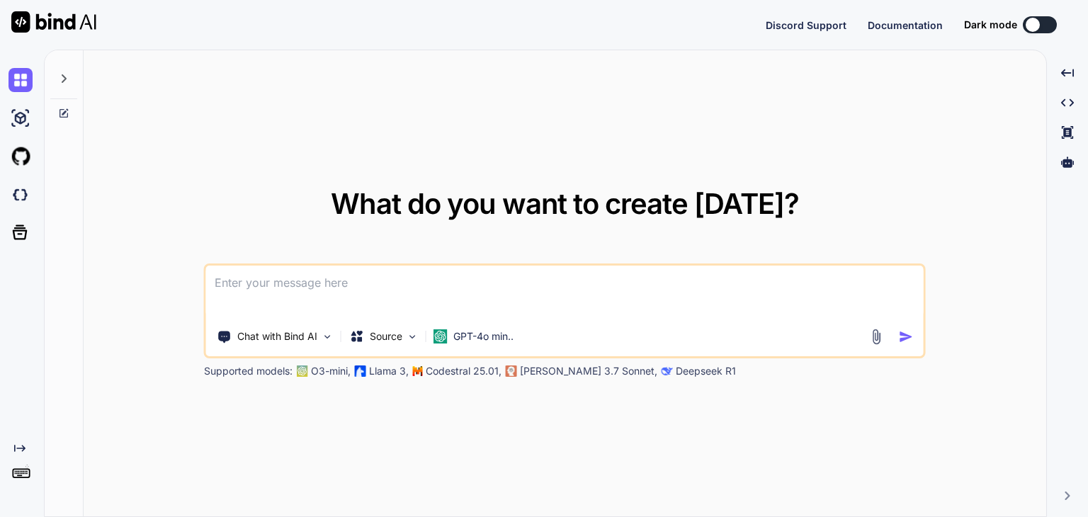
type textarea "x"
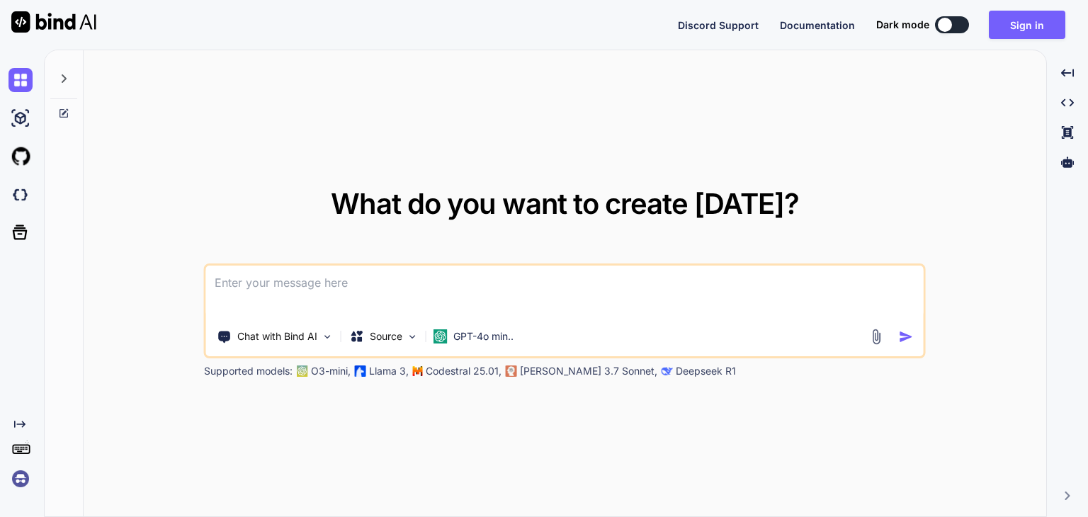
click at [433, 278] on textarea at bounding box center [564, 292] width 717 height 52
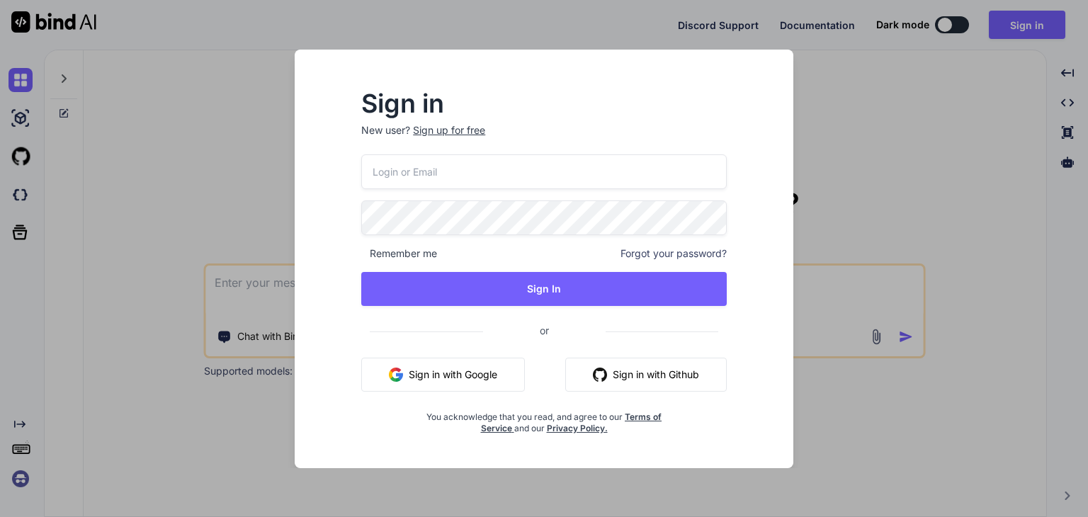
click at [456, 374] on button "Sign in with Google" at bounding box center [443, 375] width 164 height 34
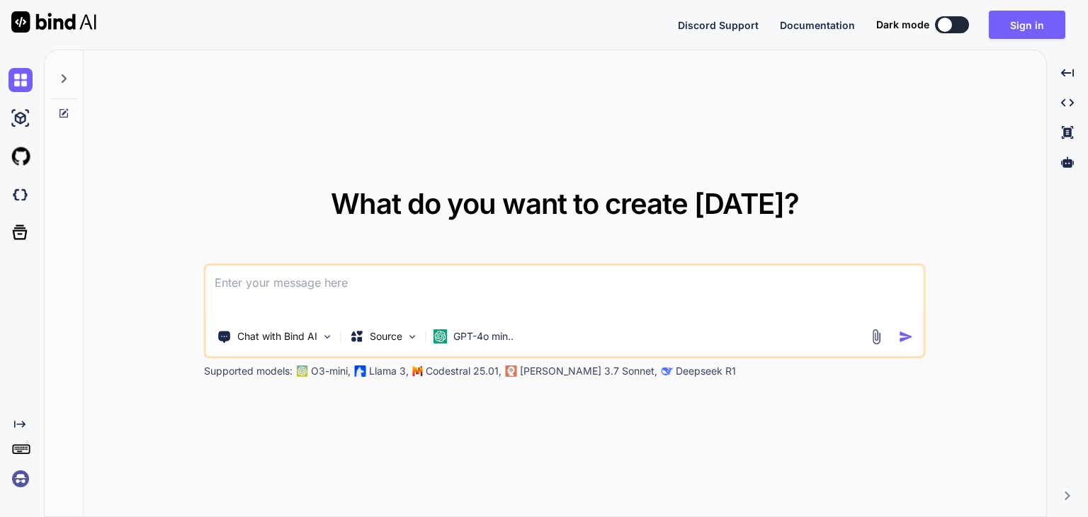
click at [280, 287] on textarea at bounding box center [564, 292] width 717 height 52
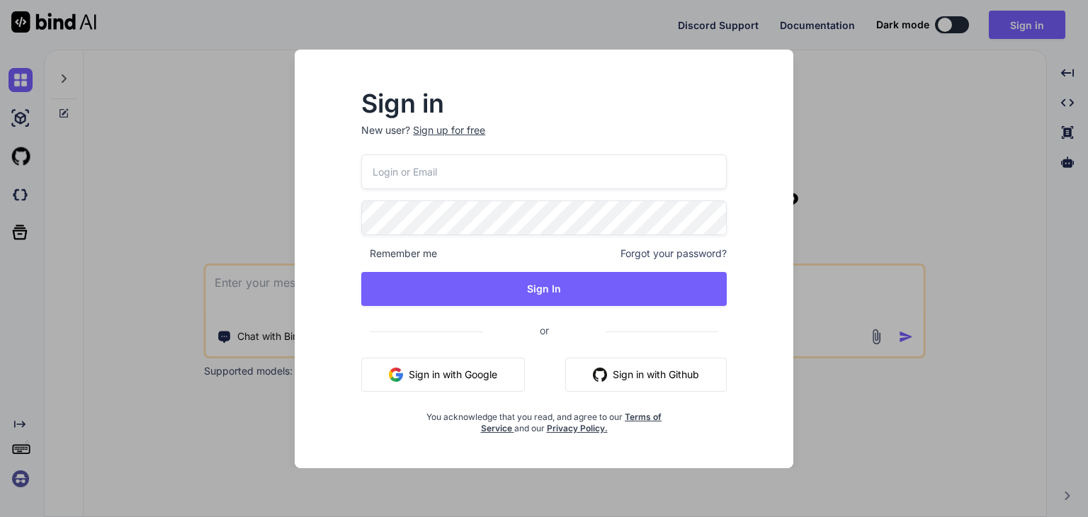
click at [461, 373] on button "Sign in with Google" at bounding box center [443, 375] width 164 height 34
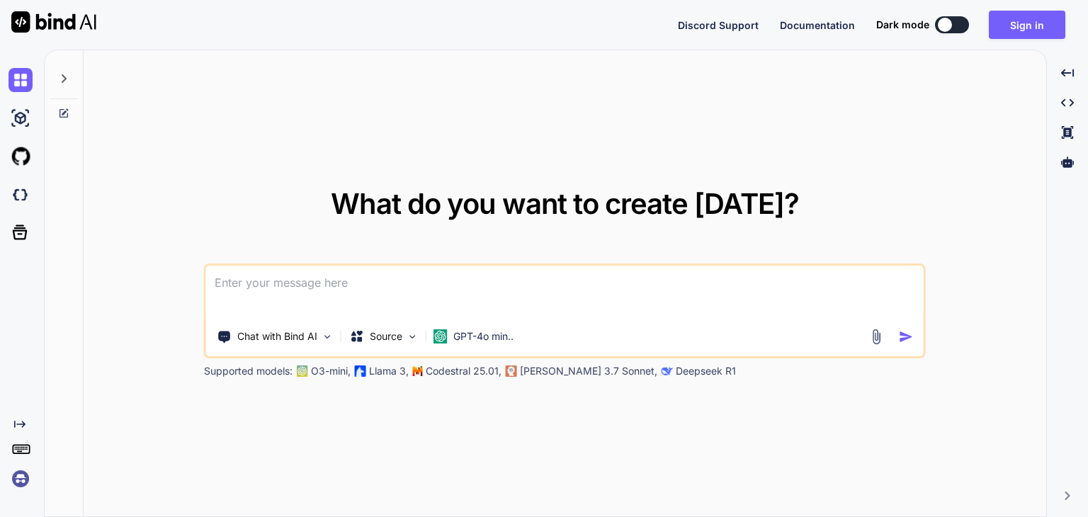
click at [331, 281] on textarea at bounding box center [564, 292] width 717 height 52
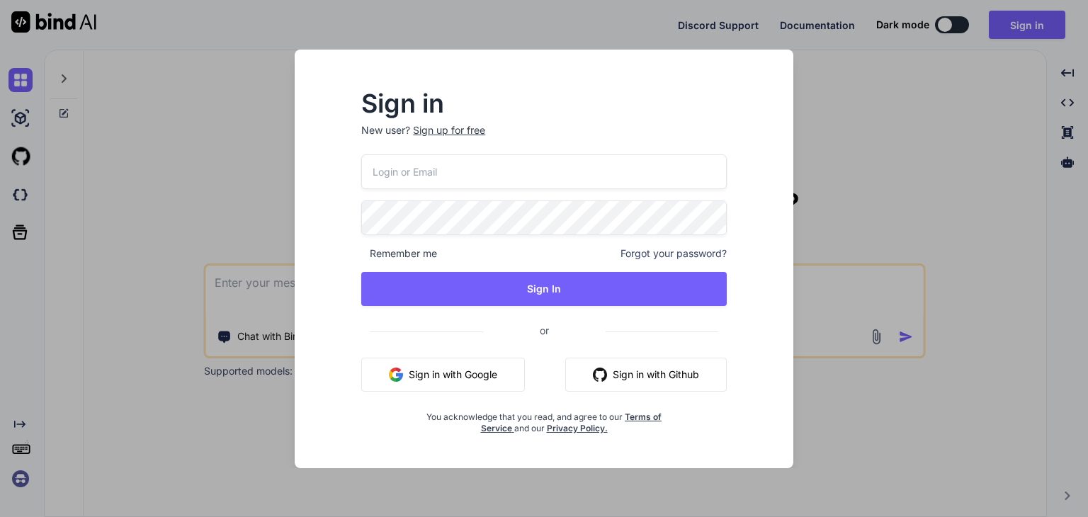
click at [468, 360] on button "Sign in with Google" at bounding box center [443, 375] width 164 height 34
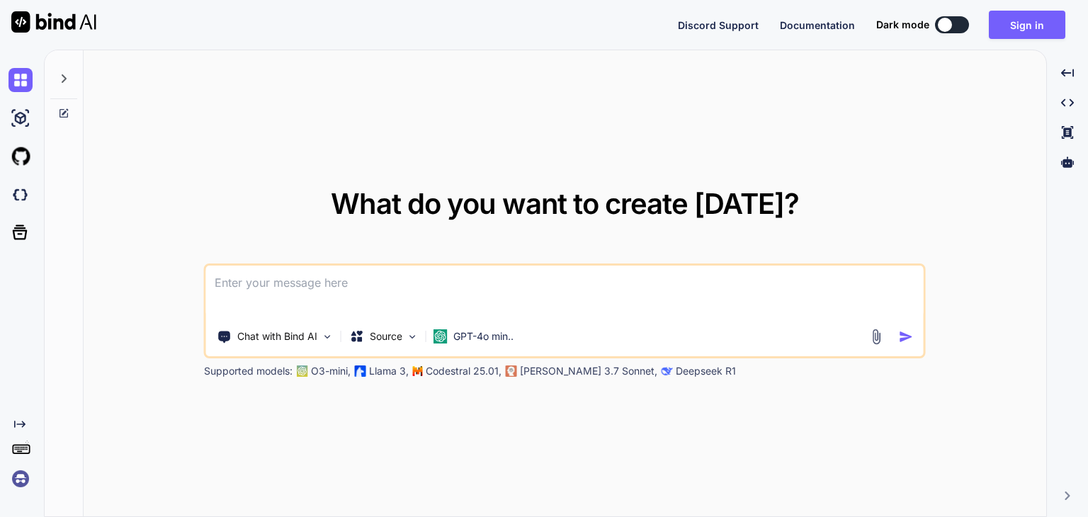
click at [450, 287] on textarea at bounding box center [564, 292] width 717 height 52
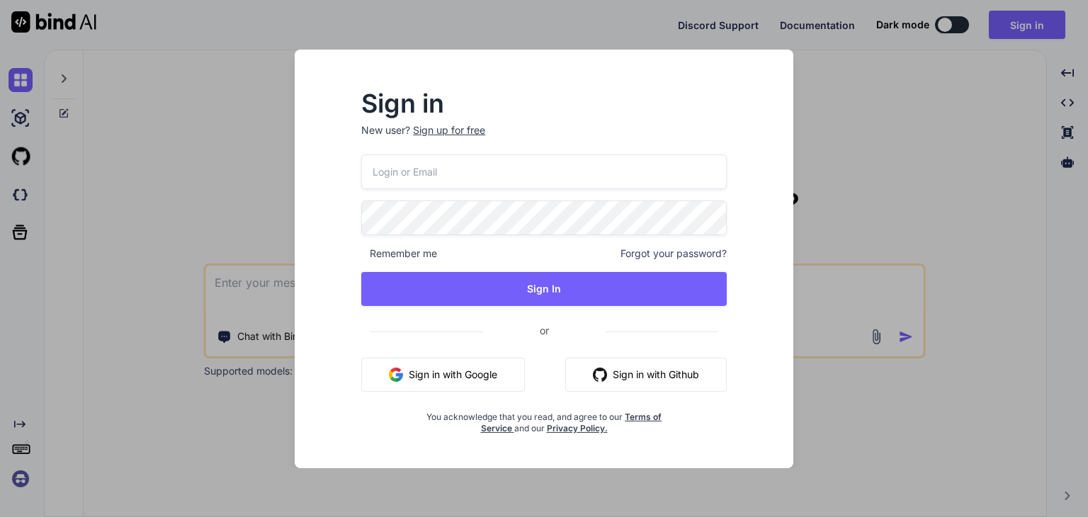
click at [629, 372] on button "Sign in with Github" at bounding box center [645, 375] width 161 height 34
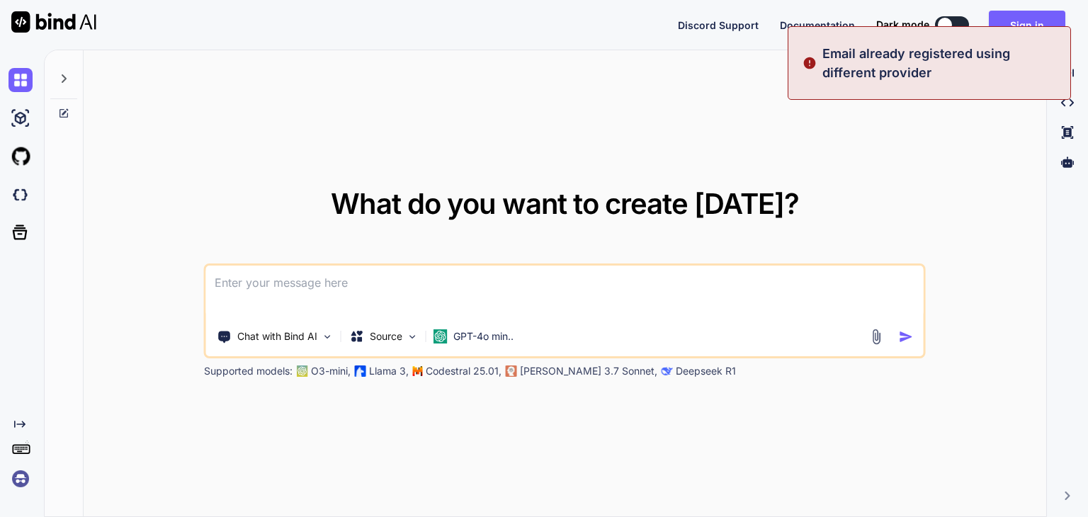
click at [586, 309] on textarea at bounding box center [564, 292] width 717 height 52
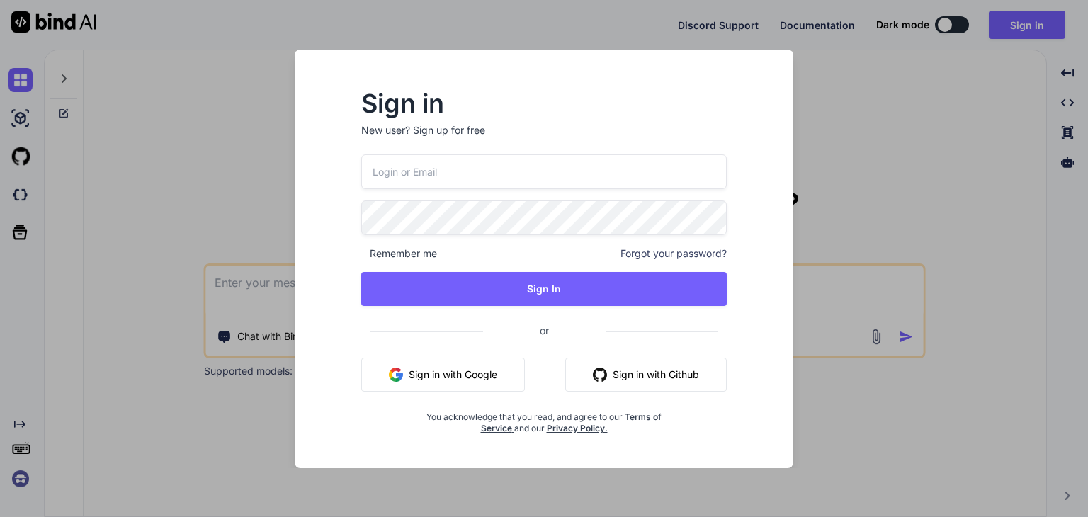
click at [818, 112] on div "Sign in New user? Sign up for free Remember me Forgot your password? Sign In or…" at bounding box center [544, 258] width 1088 height 517
